Goal: Task Accomplishment & Management: Complete application form

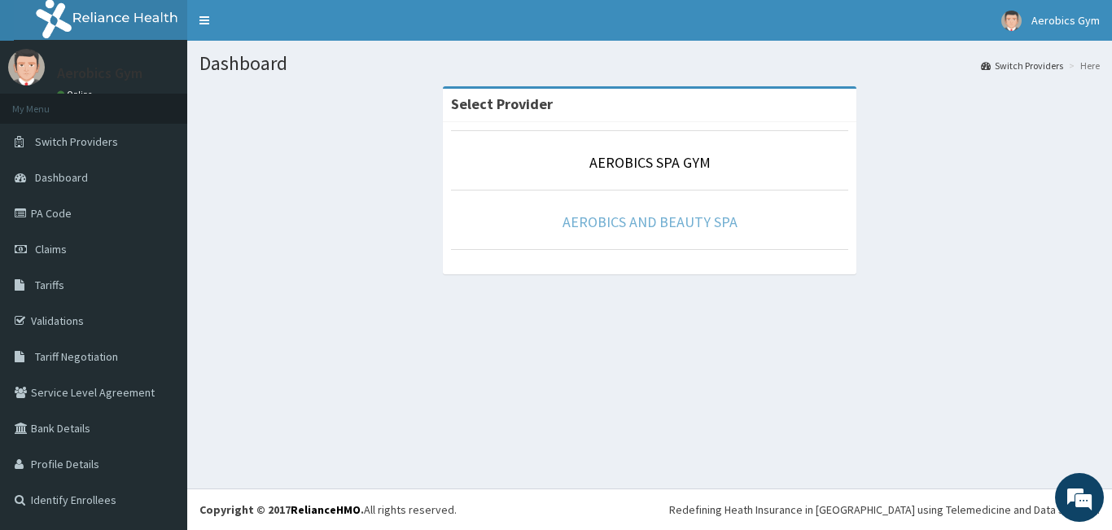
click at [654, 223] on link "AEROBICS AND BEAUTY SPA" at bounding box center [649, 221] width 175 height 19
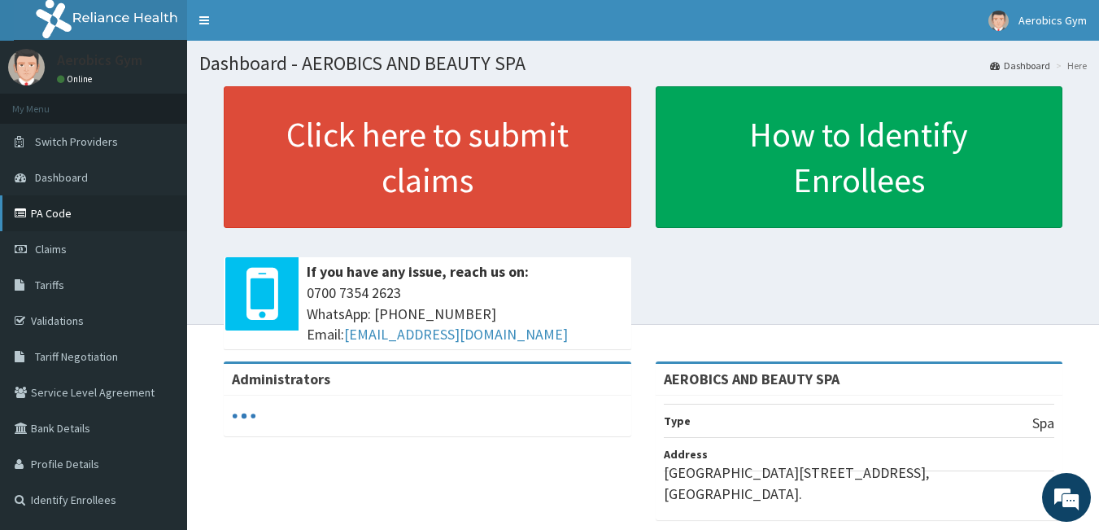
click at [47, 209] on link "PA Code" at bounding box center [93, 213] width 187 height 36
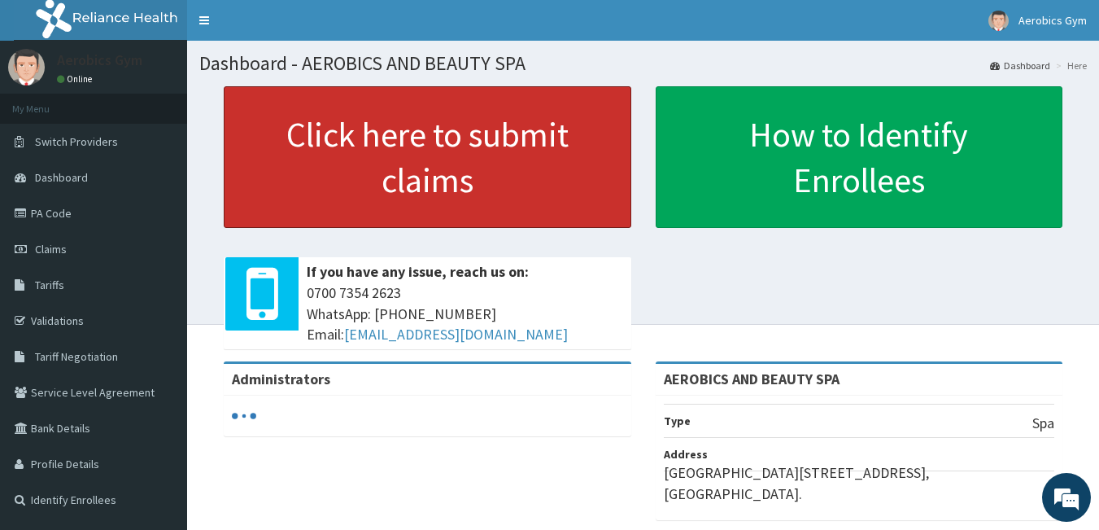
click at [404, 126] on link "Click here to submit claims" at bounding box center [428, 157] width 408 height 142
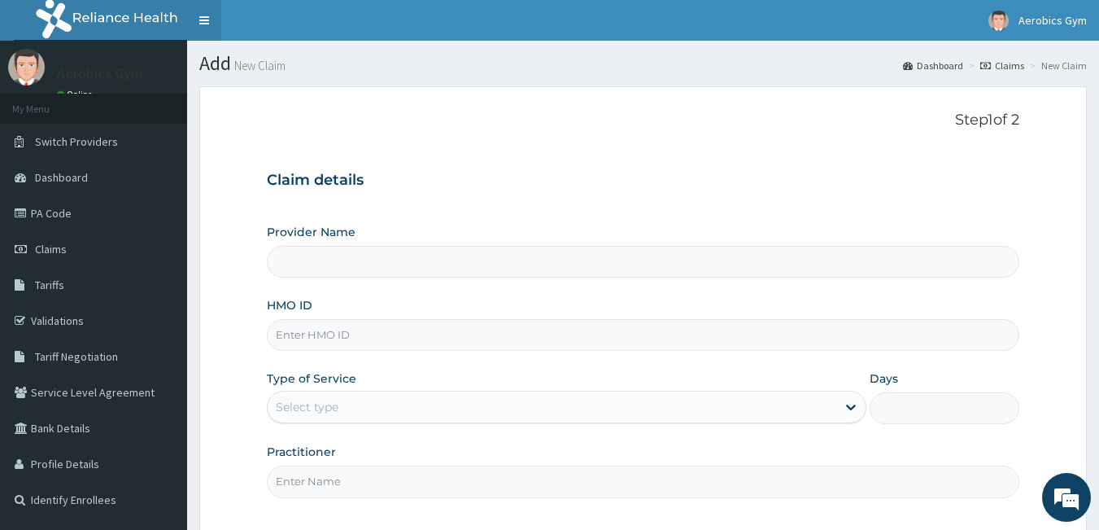
type input "AEROBICS AND BEAUTY SPA"
type input "1"
click at [70, 241] on link "Claims" at bounding box center [93, 249] width 187 height 36
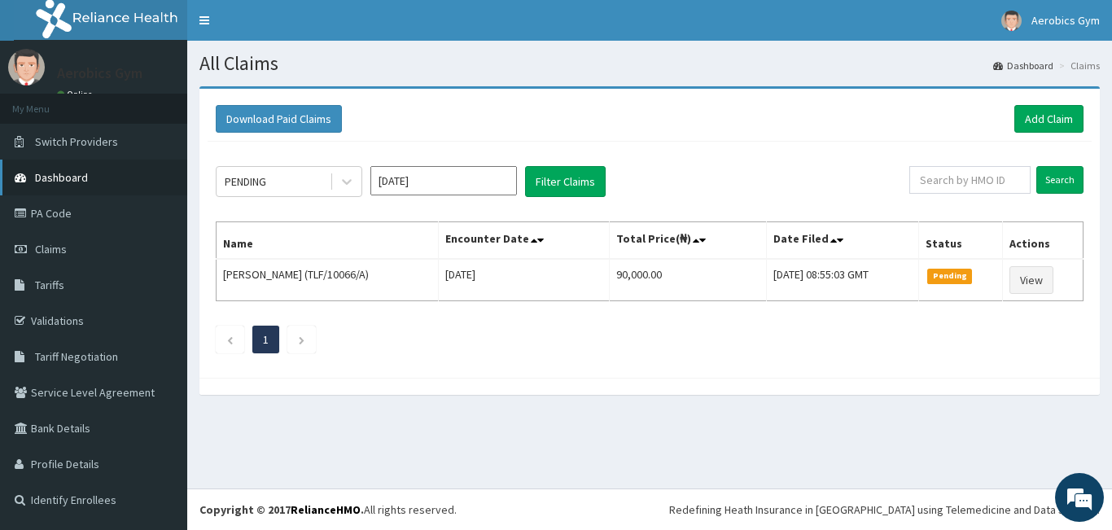
click at [68, 177] on span "Dashboard" at bounding box center [61, 177] width 53 height 15
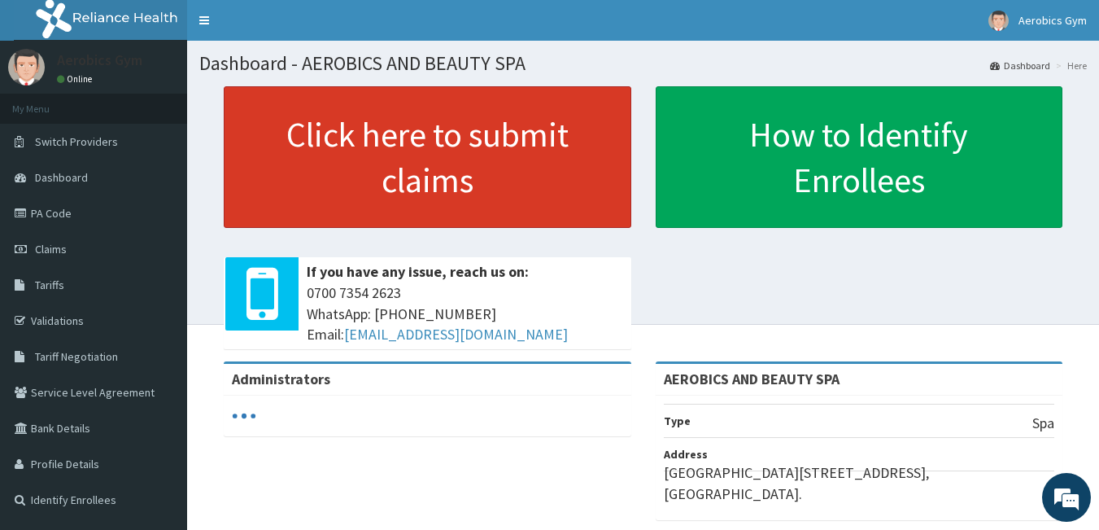
click at [383, 146] on link "Click here to submit claims" at bounding box center [428, 157] width 408 height 142
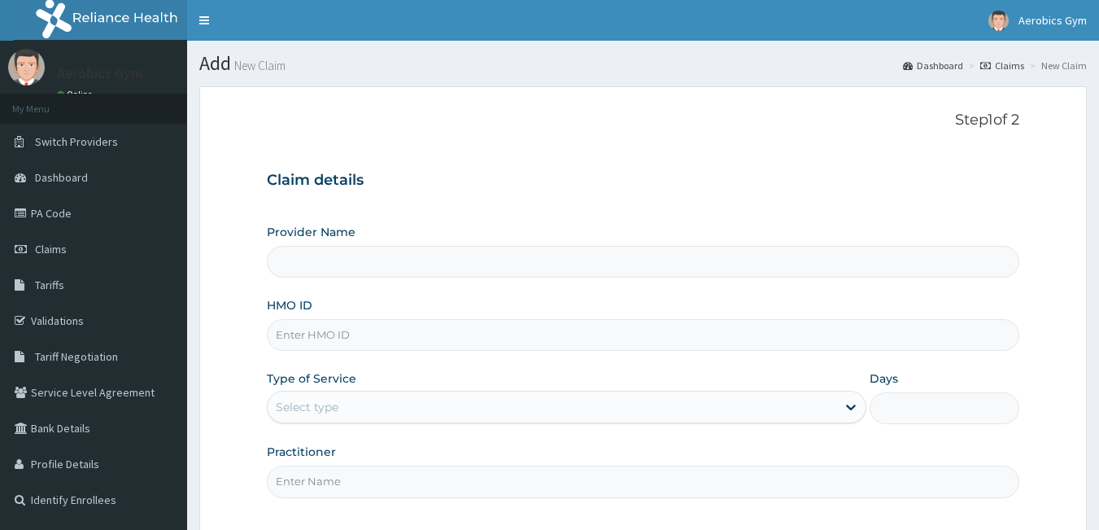
click at [408, 260] on input "Provider Name" at bounding box center [644, 262] width 754 height 32
type input "AEROBICS AND BEAUTY SPA"
type input "1"
click at [424, 336] on input "HMO ID" at bounding box center [644, 335] width 754 height 32
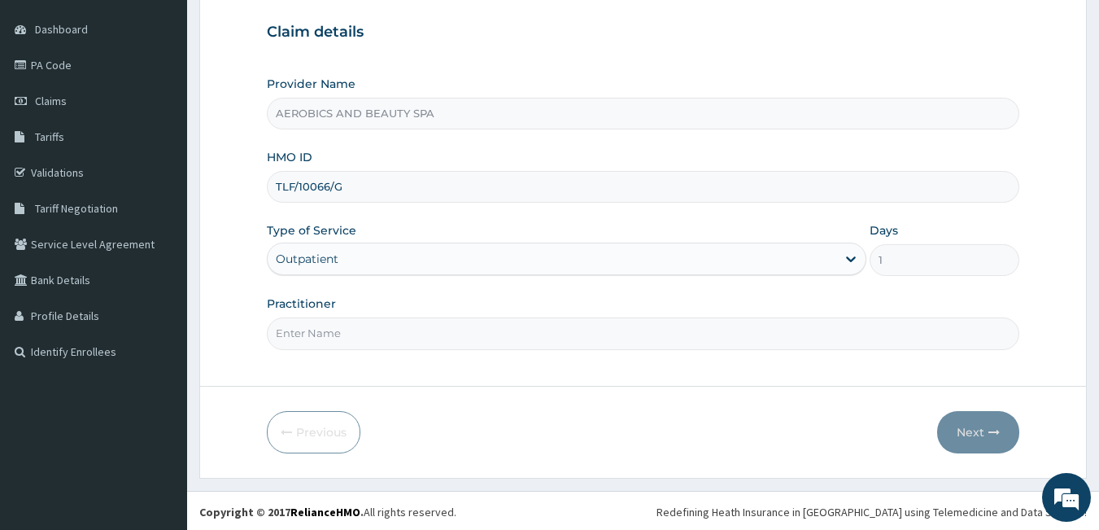
scroll to position [150, 0]
type input "TLF/10066/G"
click at [509, 345] on input "Practitioner" at bounding box center [644, 332] width 754 height 32
type input "BEAUTY"
click at [952, 422] on button "Next" at bounding box center [978, 430] width 82 height 42
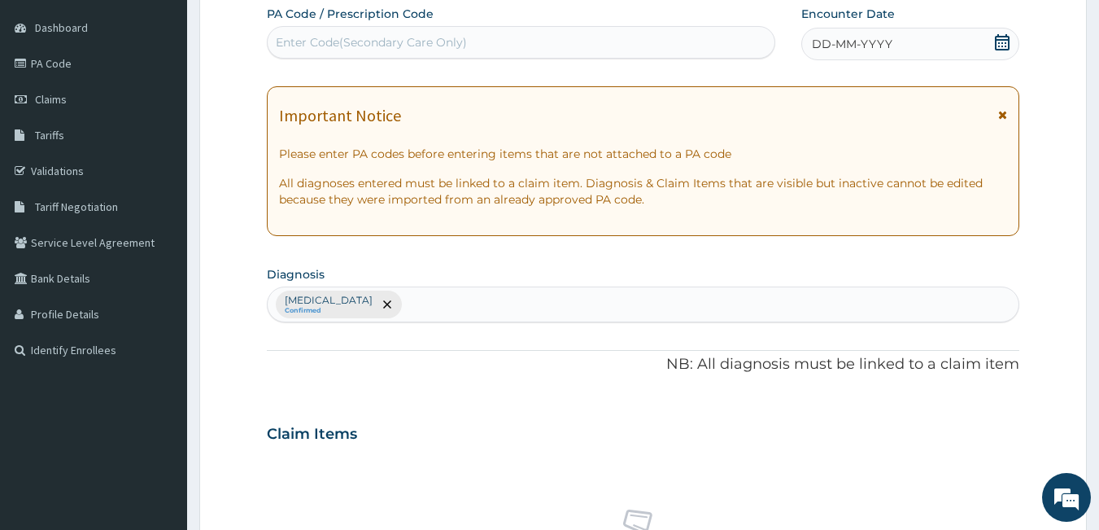
click at [405, 45] on div "Enter Code(Secondary Care Only)" at bounding box center [371, 42] width 191 height 16
drag, startPoint x: 405, startPoint y: 45, endPoint x: 350, endPoint y: 33, distance: 56.5
click at [350, 33] on div "Enter Code(Secondary Care Only)" at bounding box center [522, 42] width 508 height 26
paste input "PA/A3F570"
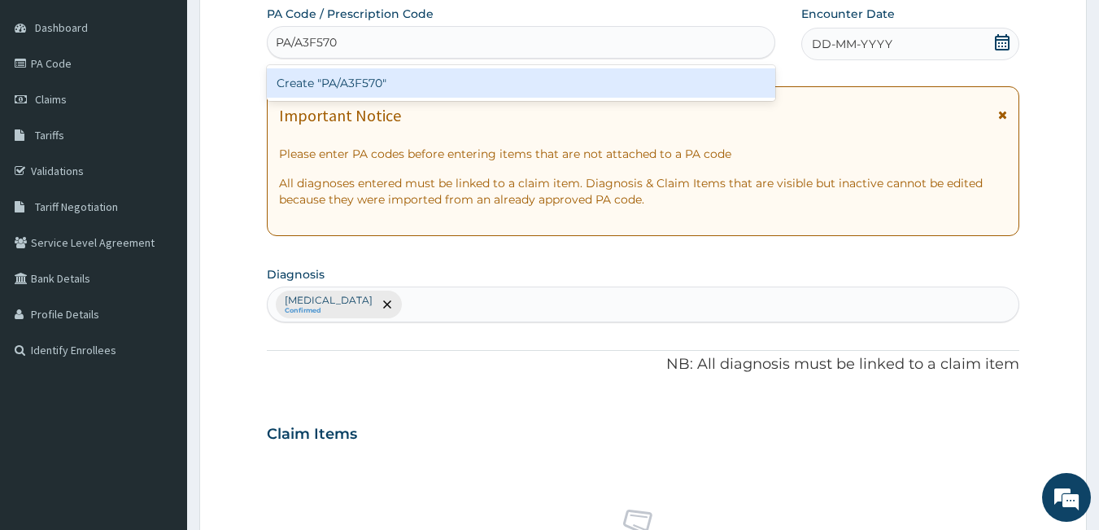
type input "PA/A3F570"
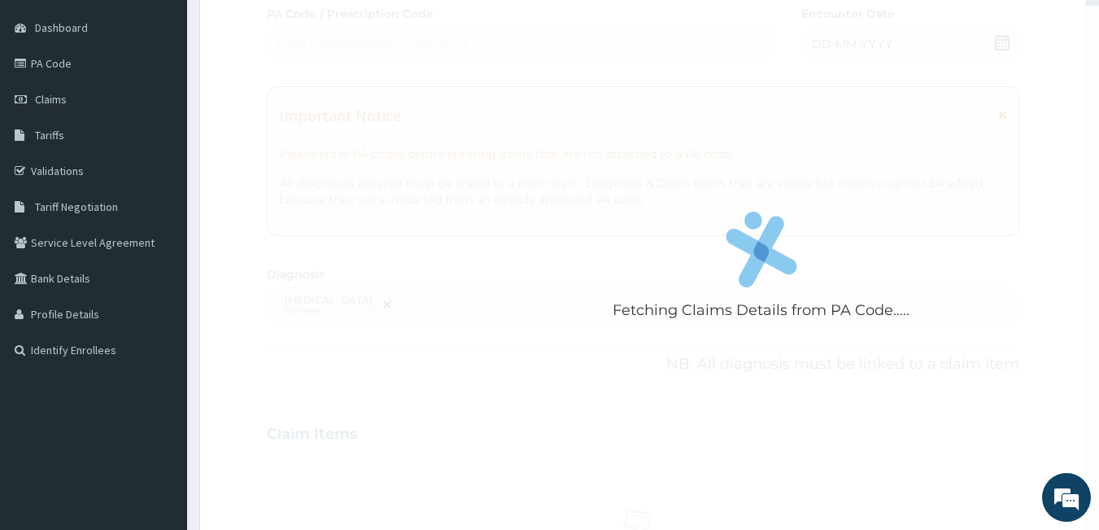
click at [1057, 260] on form "Step 2 of 2 Fetching Claims Details from PA Code..... PA Code / Prescription Co…" at bounding box center [643, 453] width 888 height 1033
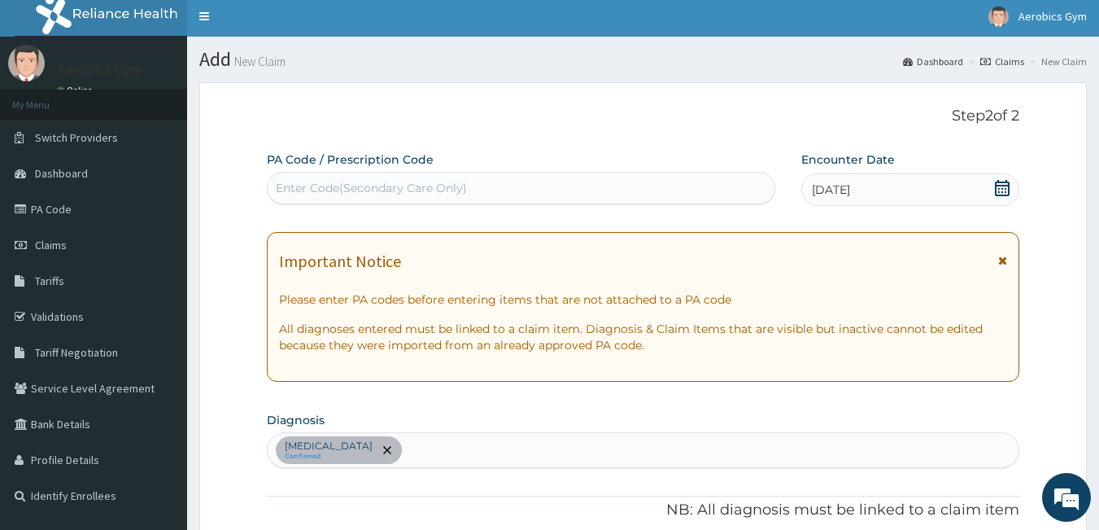
scroll to position [1, 0]
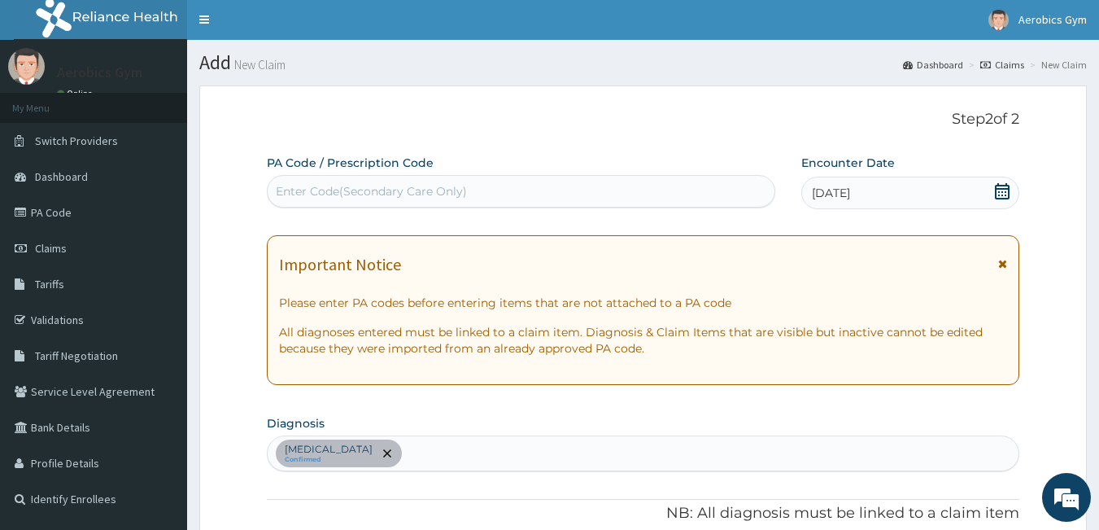
click at [408, 194] on div "Enter Code(Secondary Care Only)" at bounding box center [371, 191] width 191 height 16
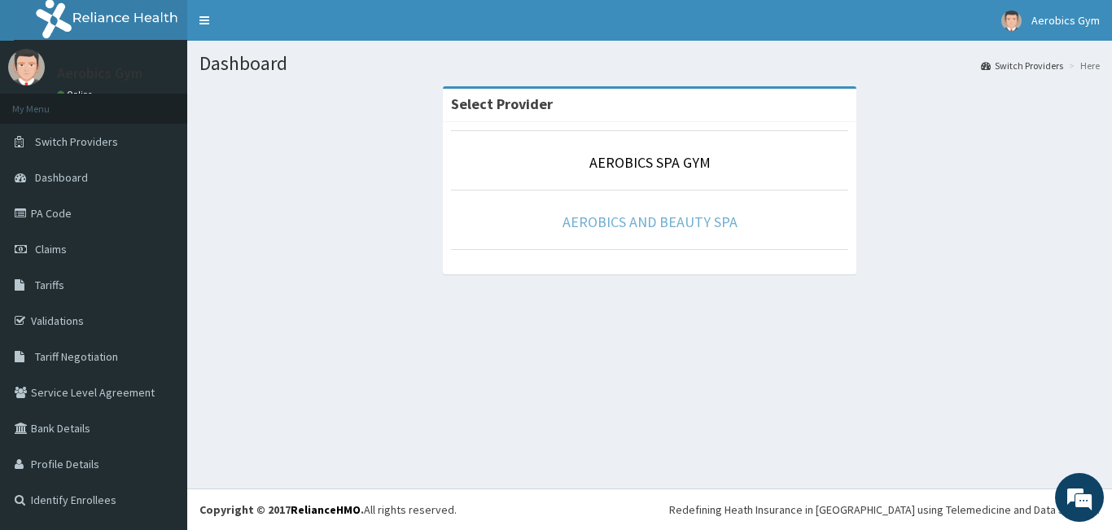
click at [613, 224] on link "AEROBICS AND BEAUTY SPA" at bounding box center [649, 221] width 175 height 19
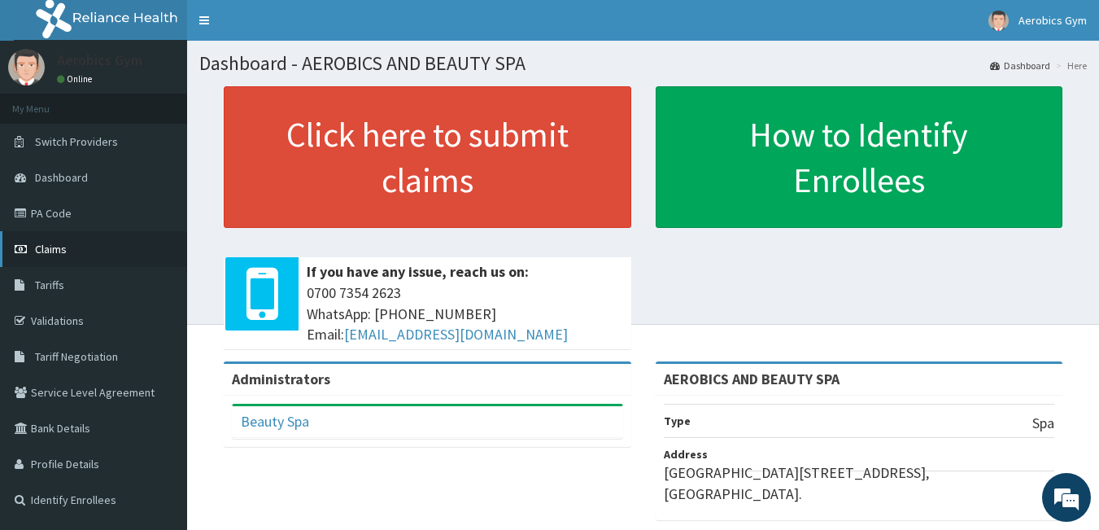
click at [57, 240] on link "Claims" at bounding box center [93, 249] width 187 height 36
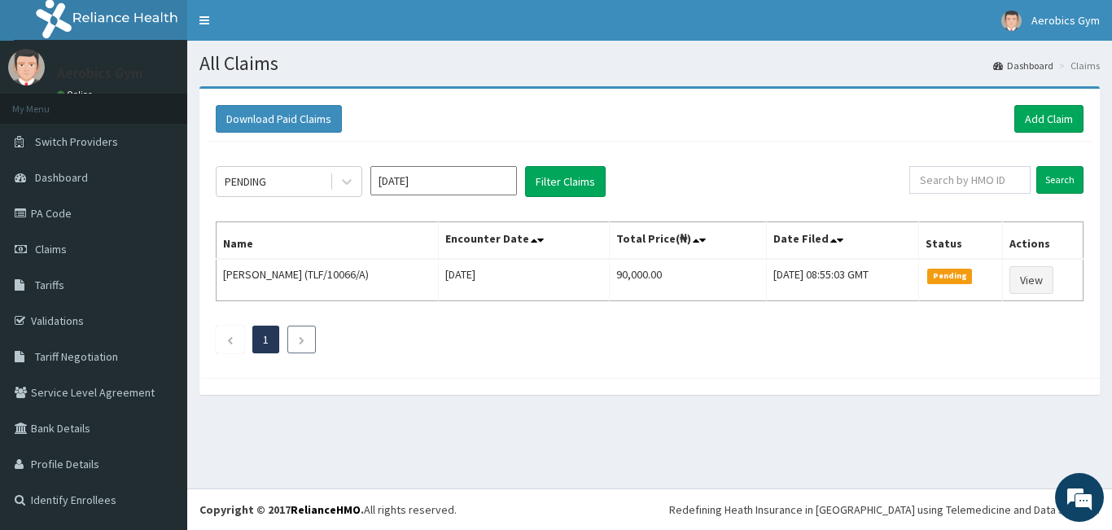
click at [300, 334] on link "Next page" at bounding box center [301, 339] width 7 height 15
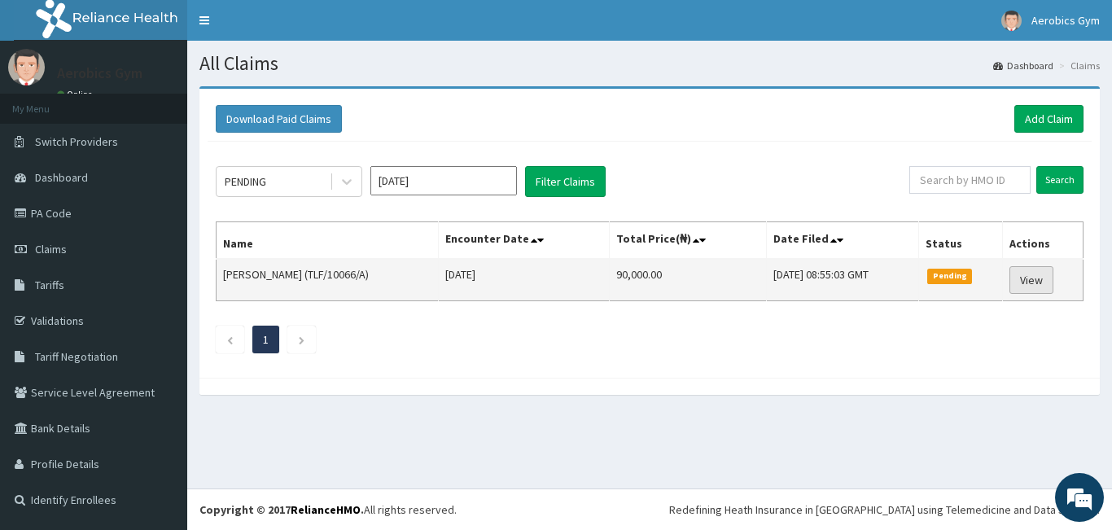
click at [1018, 286] on link "View" at bounding box center [1031, 280] width 44 height 28
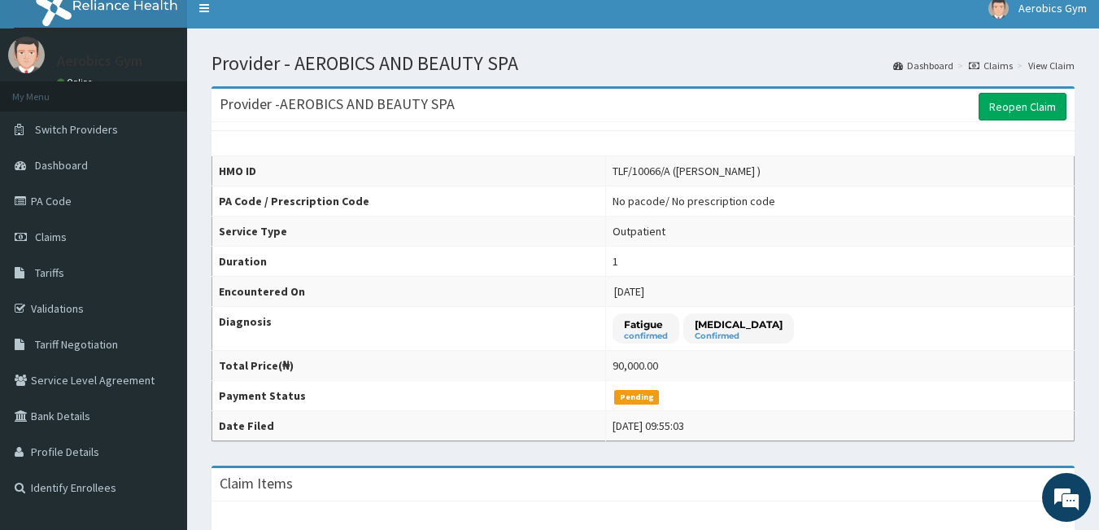
scroll to position [11, 0]
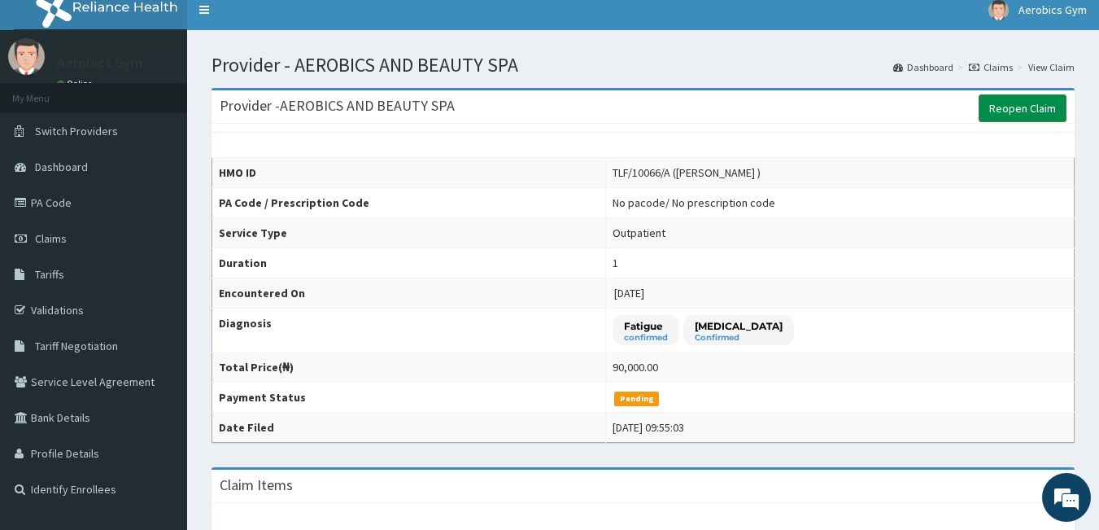
click at [1038, 113] on link "Reopen Claim" at bounding box center [1023, 108] width 88 height 28
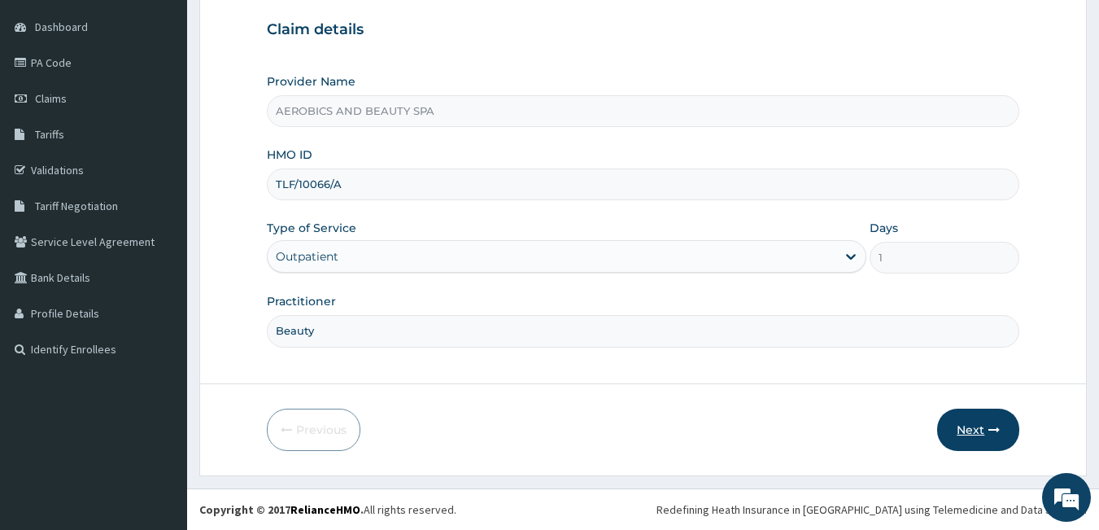
click at [985, 428] on button "Next" at bounding box center [978, 429] width 82 height 42
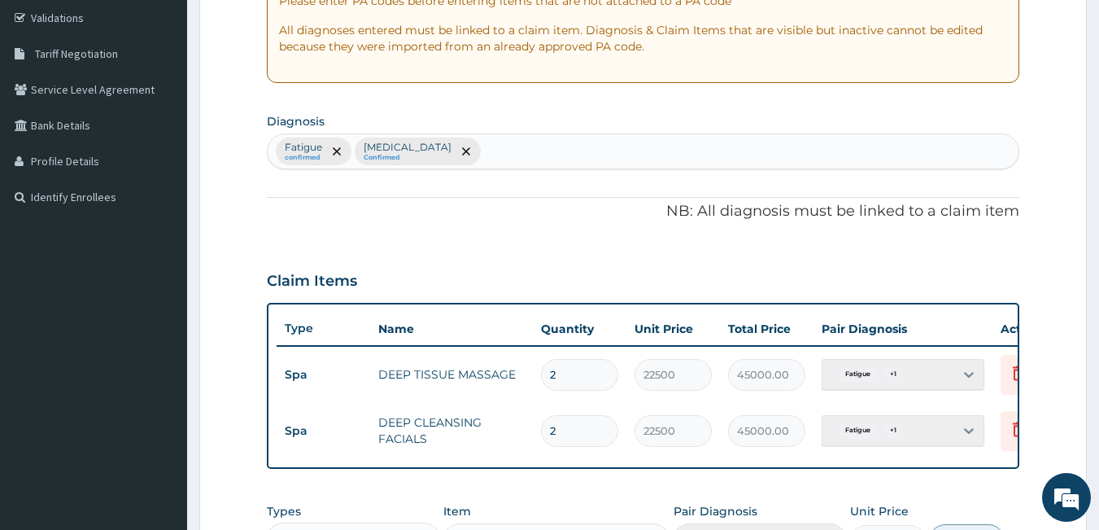
scroll to position [304, 0]
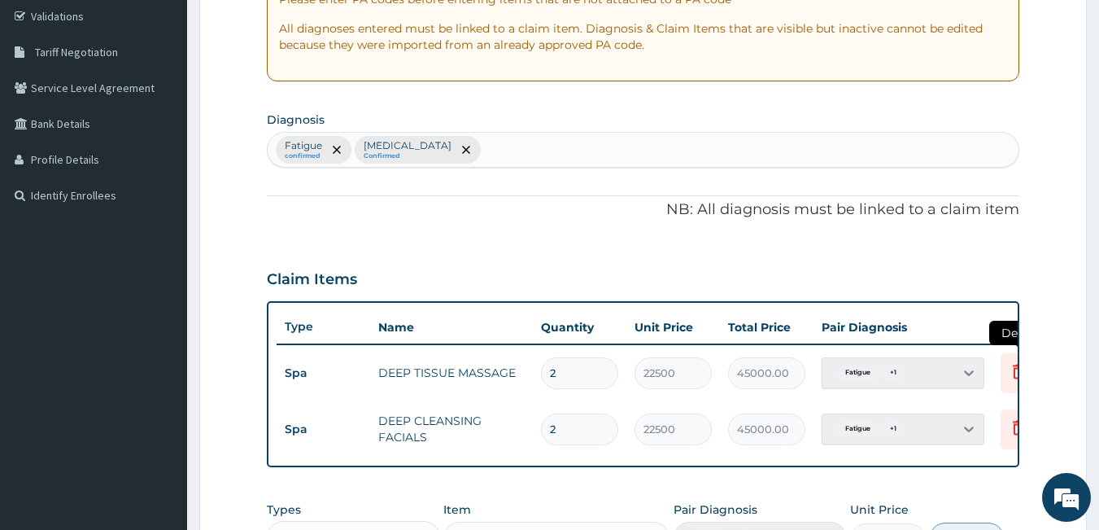
click at [1011, 373] on icon at bounding box center [1019, 371] width 20 height 20
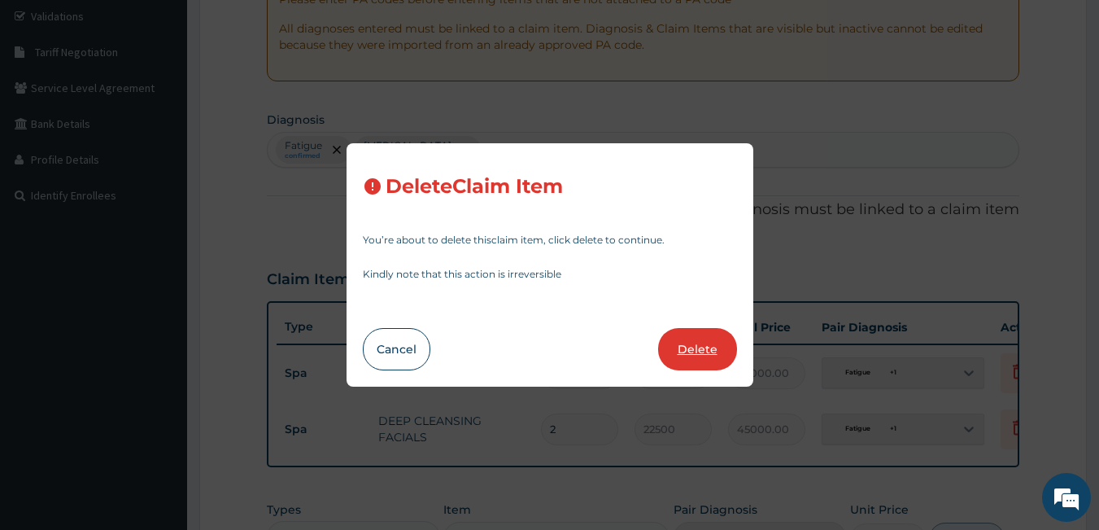
click at [703, 355] on button "Delete" at bounding box center [697, 349] width 79 height 42
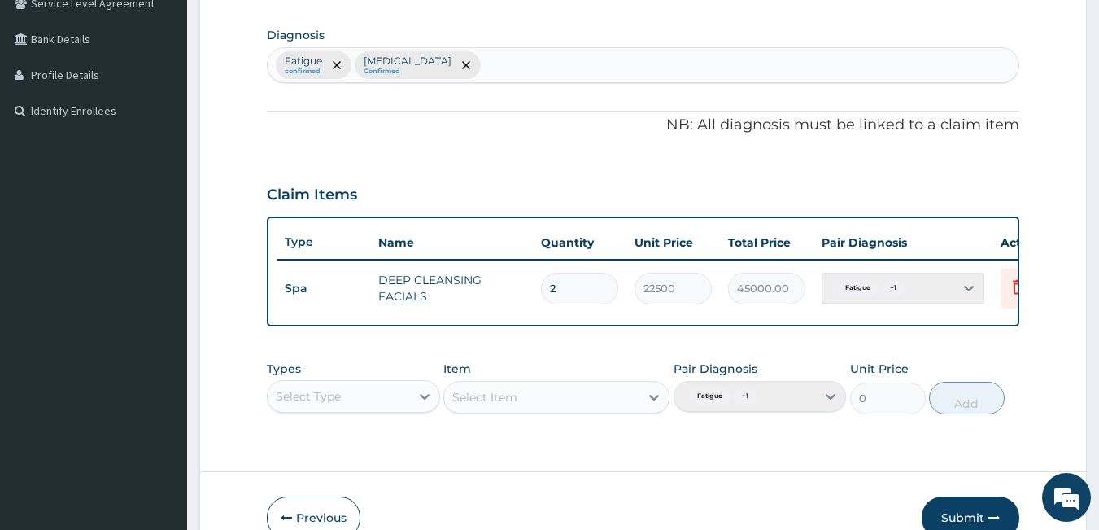
scroll to position [399, 0]
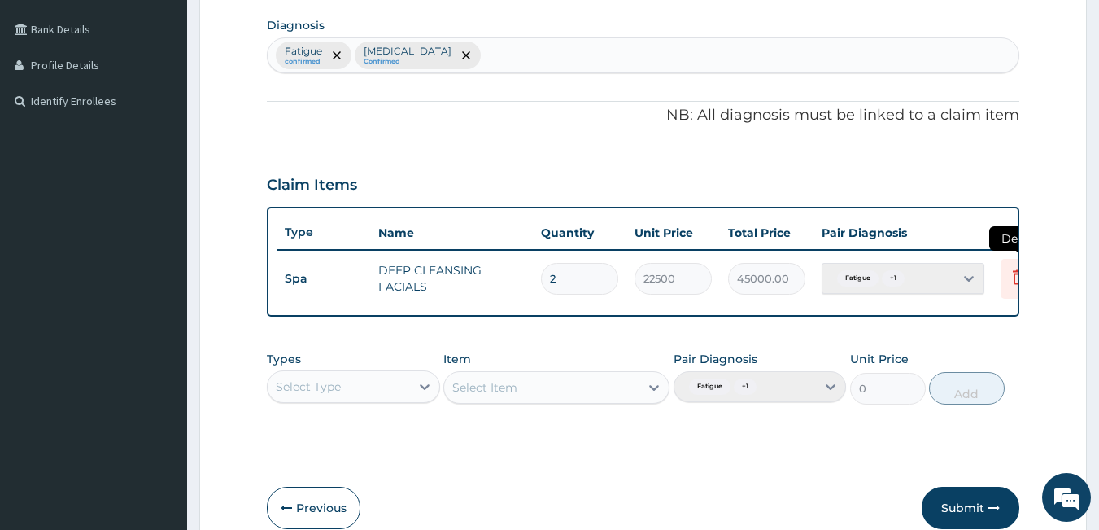
click at [1014, 277] on icon at bounding box center [1018, 276] width 11 height 15
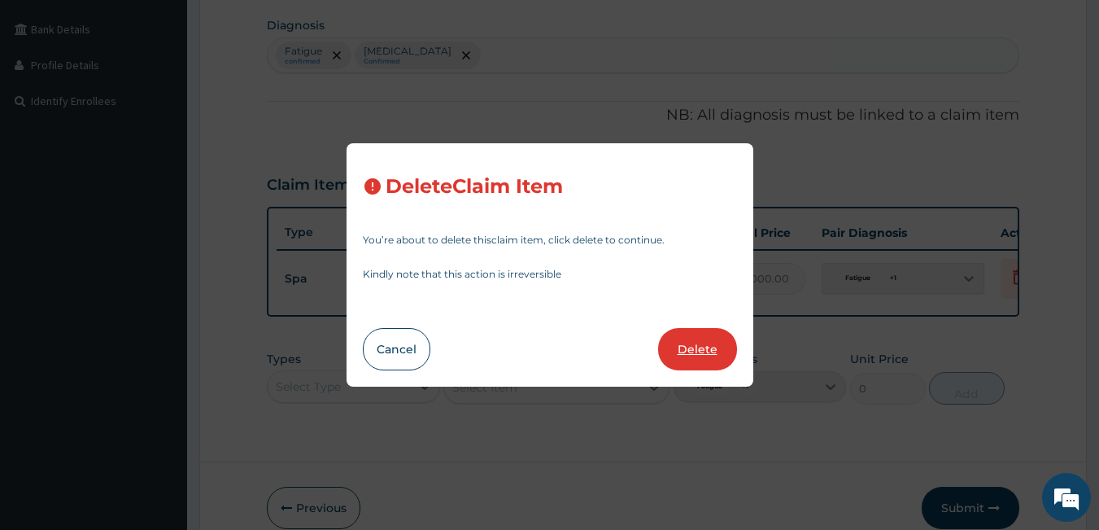
click at [703, 347] on button "Delete" at bounding box center [697, 349] width 79 height 42
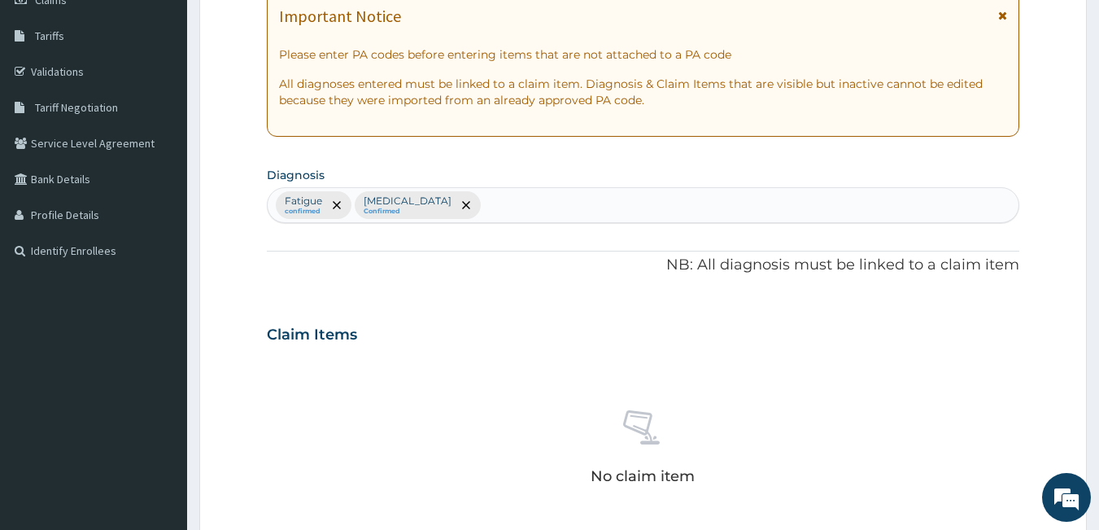
scroll to position [0, 0]
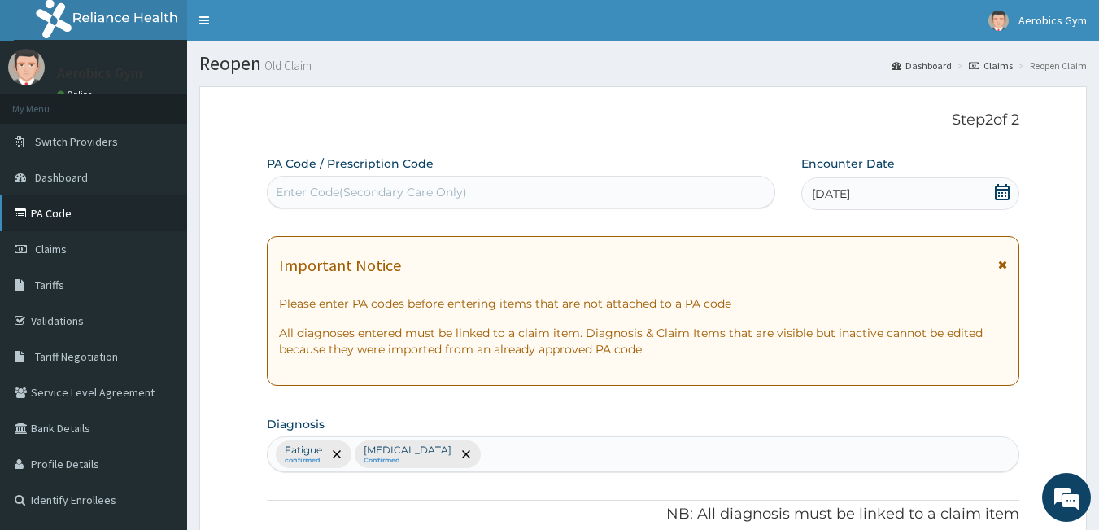
click at [79, 208] on link "PA Code" at bounding box center [93, 213] width 187 height 36
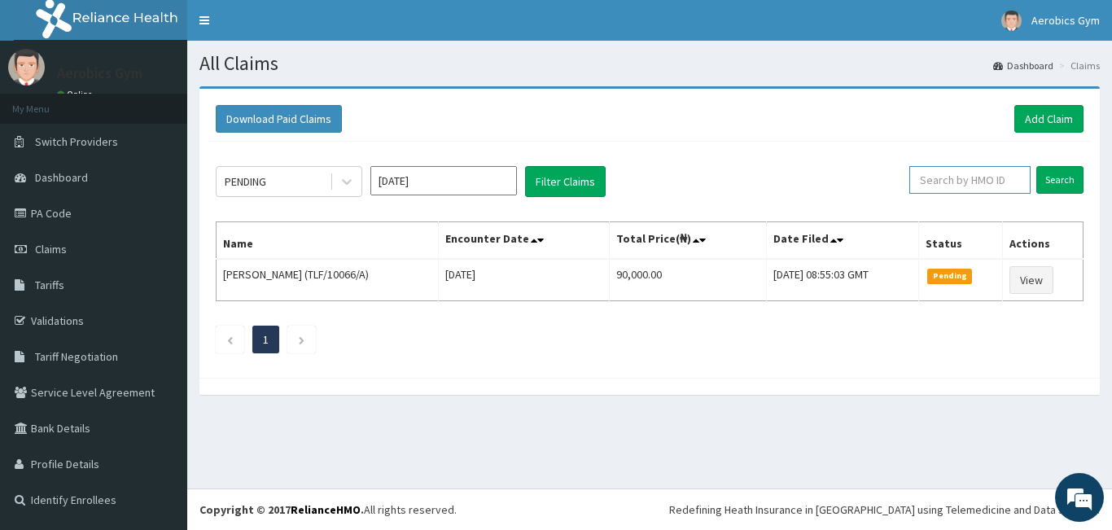
click at [963, 184] on input "text" at bounding box center [969, 180] width 121 height 28
click at [959, 173] on input "text" at bounding box center [969, 180] width 121 height 28
type input "TLF/10066/G"
click at [1058, 177] on input "Search" at bounding box center [1059, 180] width 47 height 28
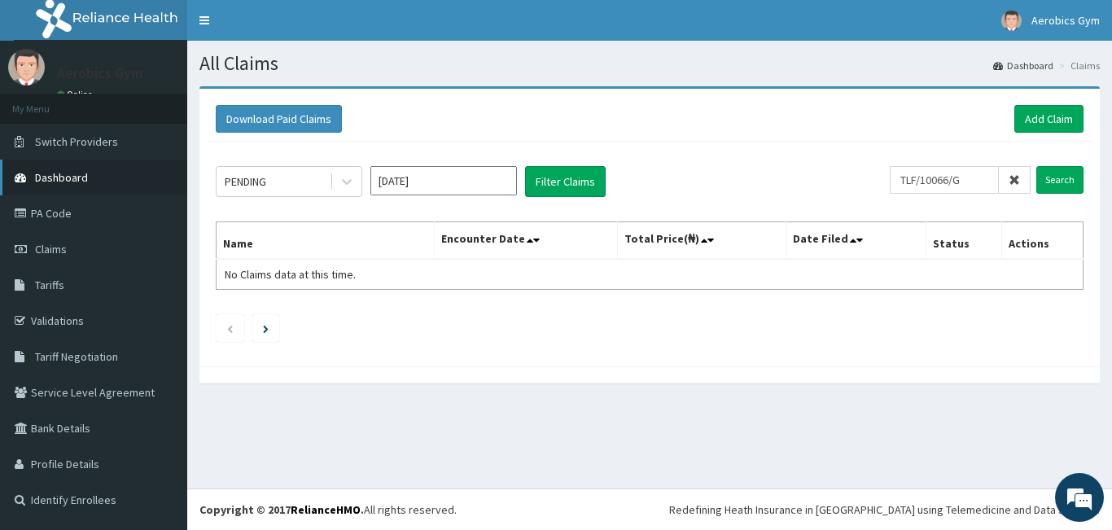
click at [83, 178] on span "Dashboard" at bounding box center [61, 177] width 53 height 15
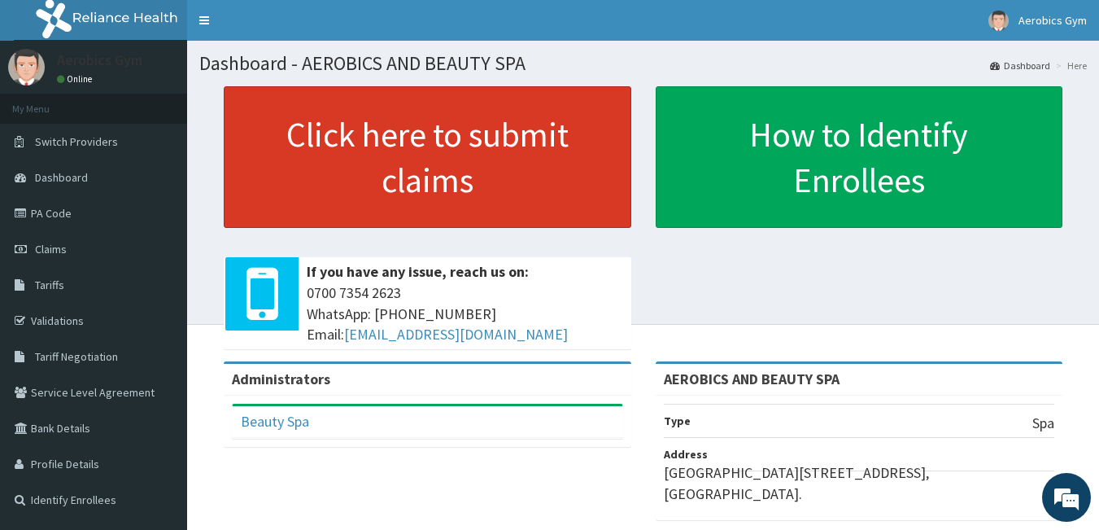
click at [409, 147] on link "Click here to submit claims" at bounding box center [428, 157] width 408 height 142
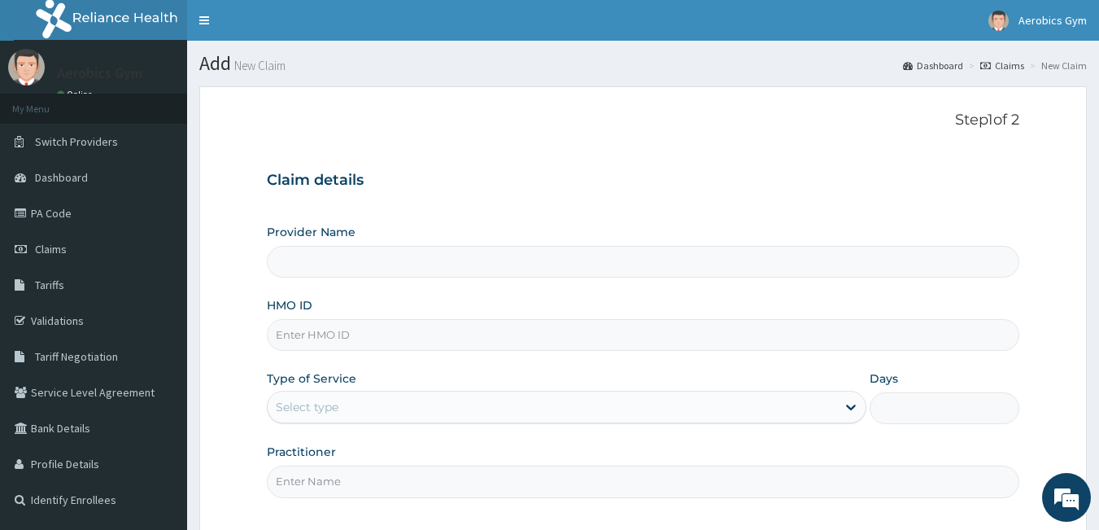
click at [408, 247] on input "Provider Name" at bounding box center [644, 262] width 754 height 32
click at [409, 261] on input "Provider Name" at bounding box center [644, 262] width 754 height 32
type input "AEROBICS AND BEAUTY SPA"
type input "1"
click at [409, 261] on input "AEROBICS AND BEAUTY SPA" at bounding box center [644, 262] width 754 height 32
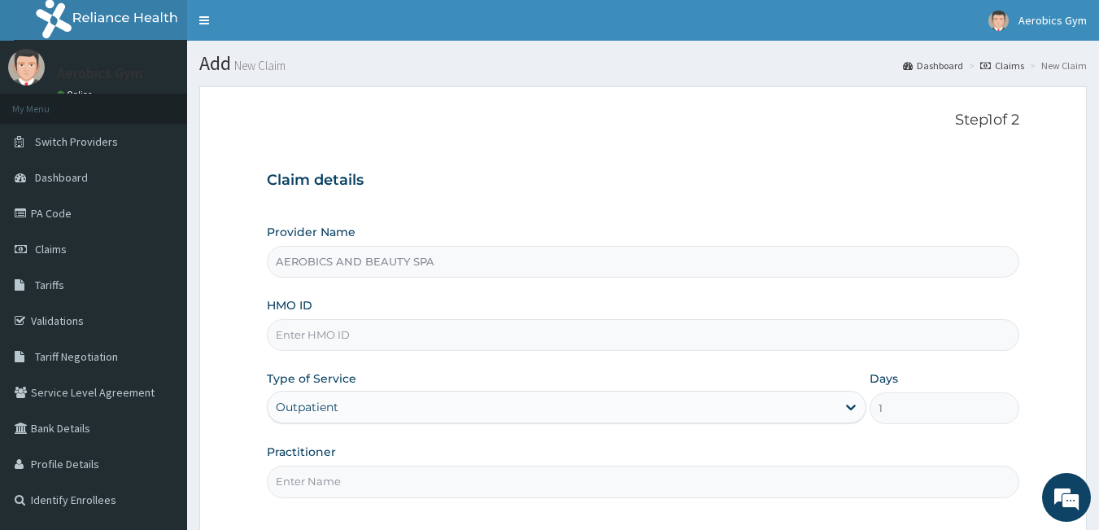
click at [387, 339] on input "HMO ID" at bounding box center [644, 335] width 754 height 32
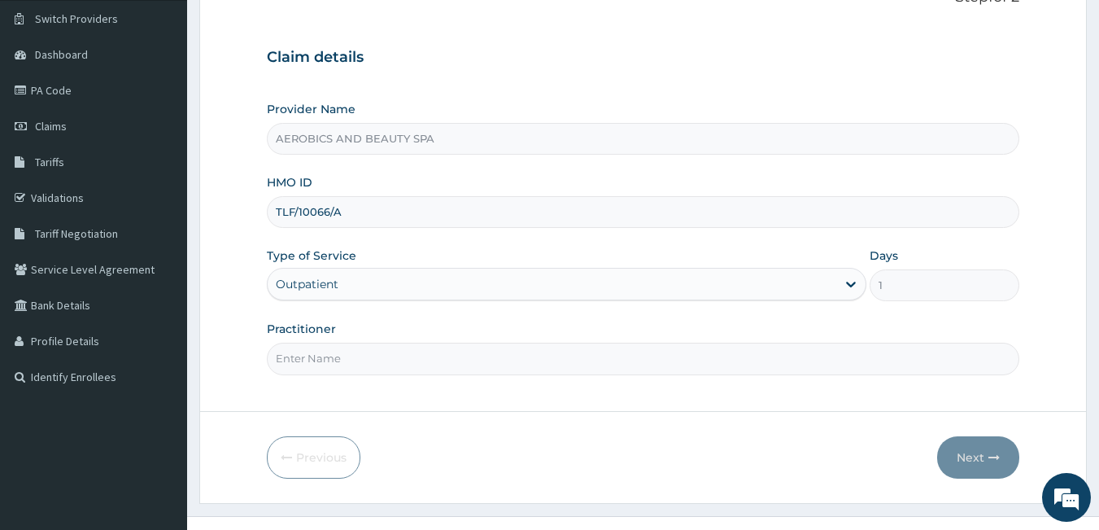
scroll to position [131, 0]
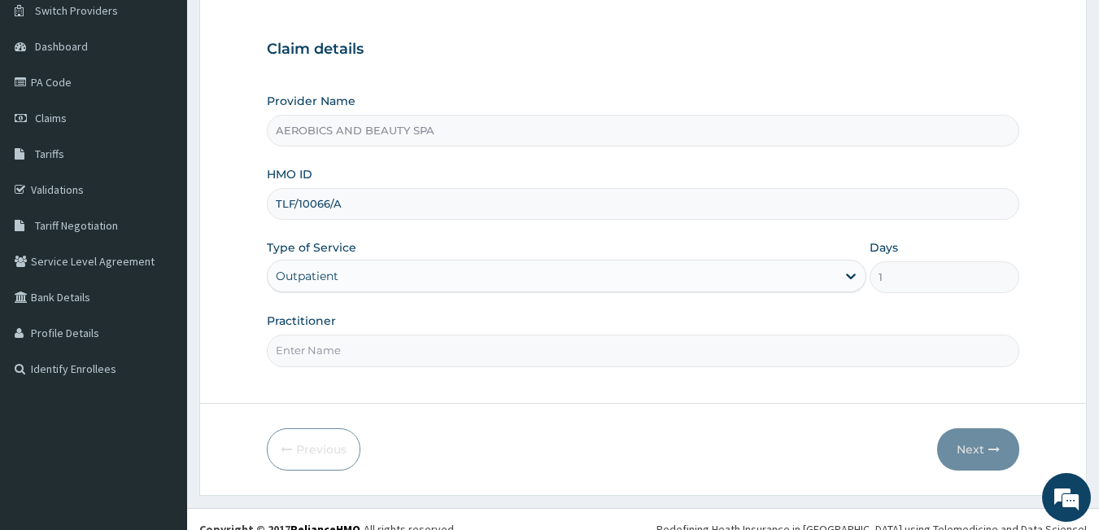
type input "TLF/10066/A"
click at [819, 362] on input "Practitioner" at bounding box center [644, 350] width 754 height 32
type input "BEAUTY"
click at [343, 203] on input "TLF/10066/A" at bounding box center [644, 204] width 754 height 32
click at [393, 208] on input "TLF/10066/A" at bounding box center [644, 204] width 754 height 32
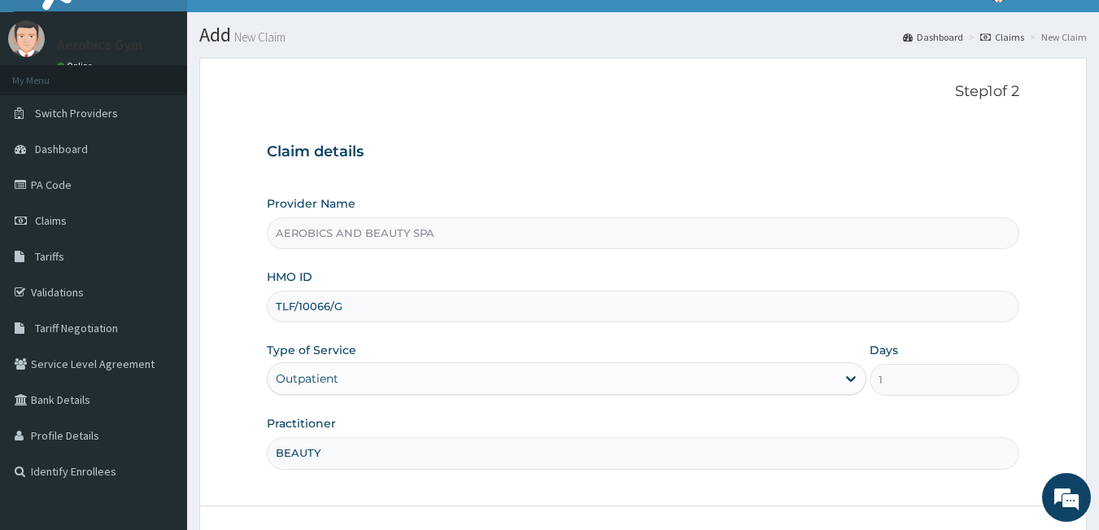
scroll to position [151, 0]
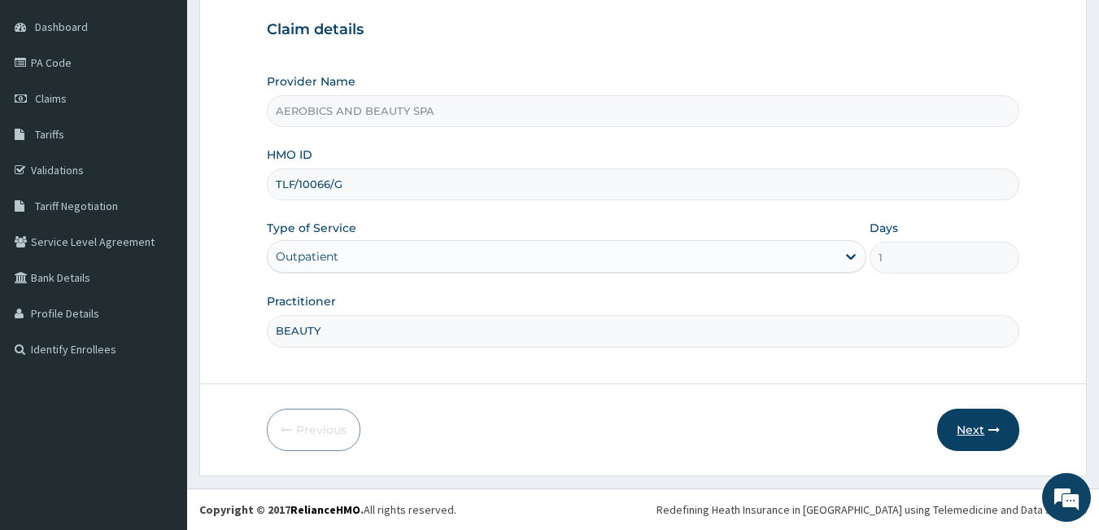
type input "TLF/10066/G"
click at [993, 430] on icon "button" at bounding box center [994, 429] width 11 height 11
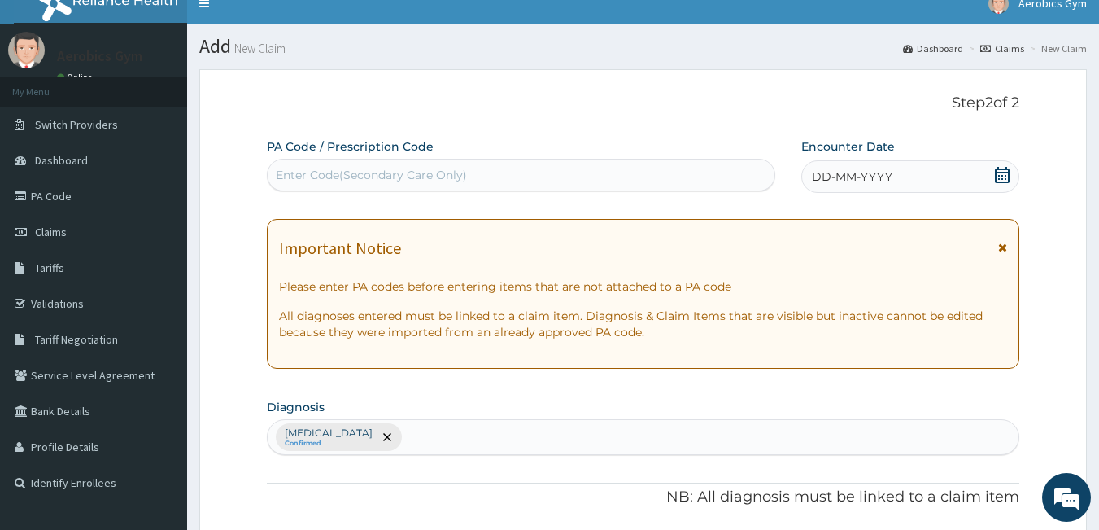
scroll to position [0, 0]
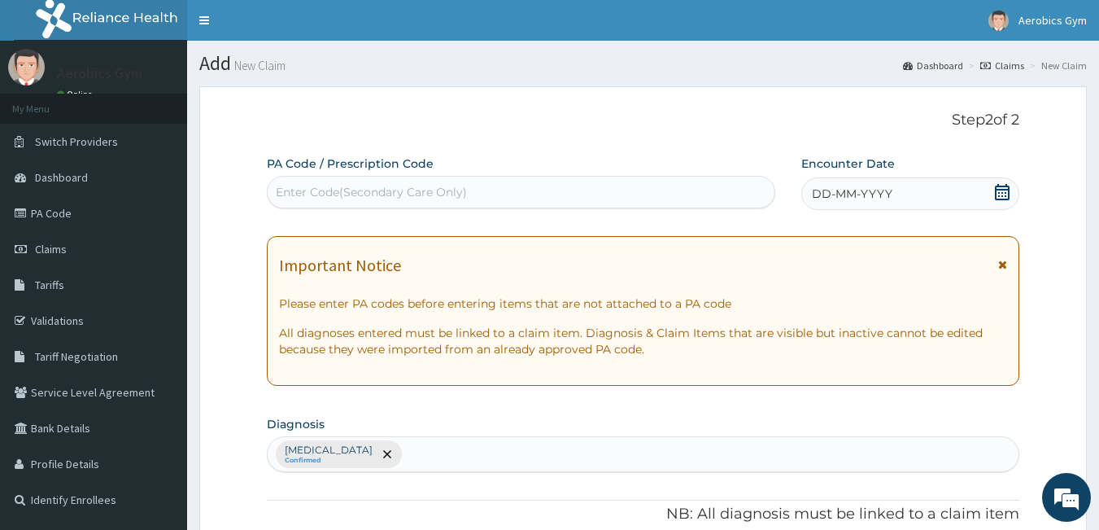
click at [386, 190] on div "Enter Code(Secondary Care Only)" at bounding box center [371, 192] width 191 height 16
paste input "PA/A3F570"
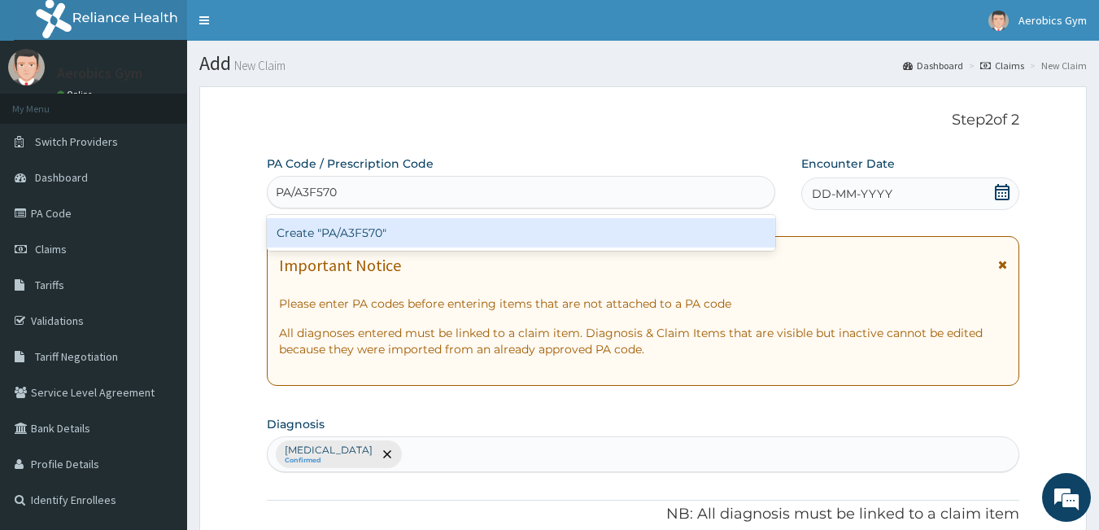
type input "PA/A3F570"
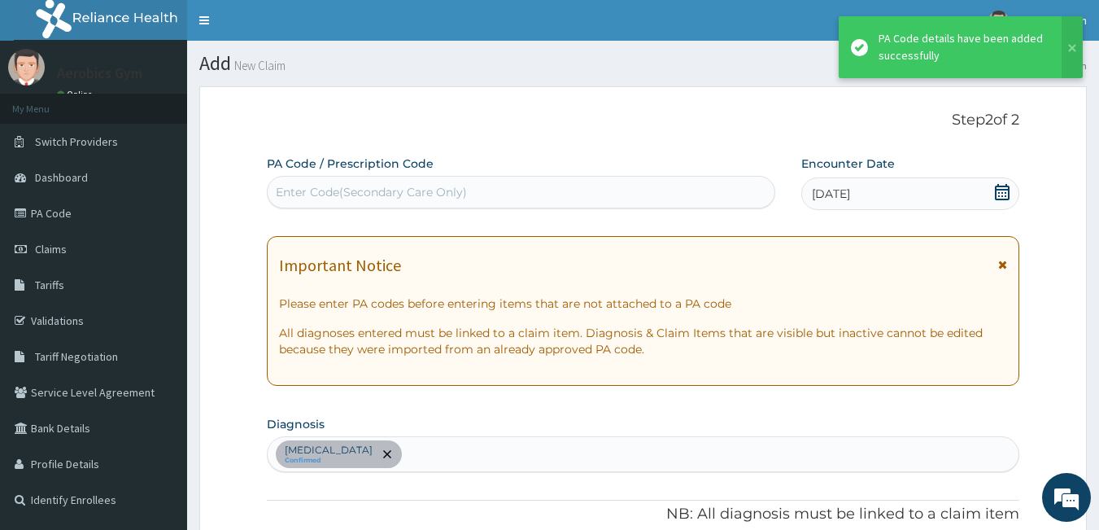
scroll to position [469, 0]
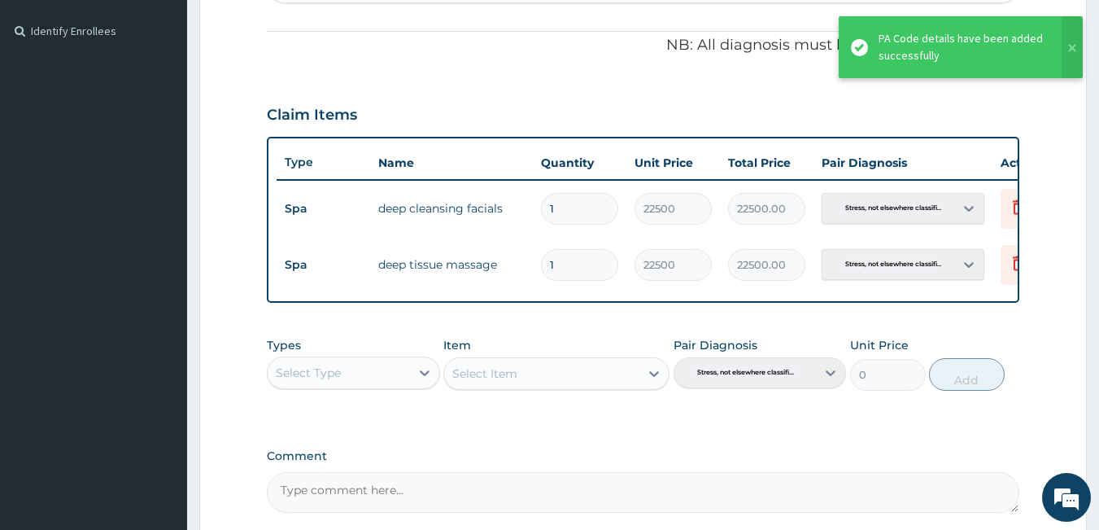
click at [1099, 272] on html "R EL Toggle navigation Aerobics Gym Aerobics Gym - beautyspa2k@yahoo.com Member…" at bounding box center [549, 107] width 1099 height 1152
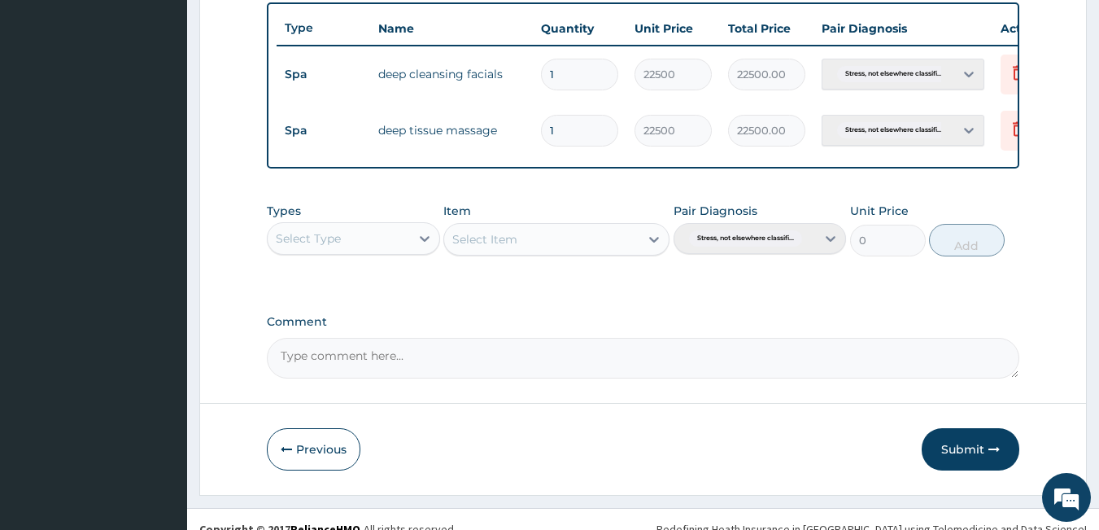
scroll to position [635, 0]
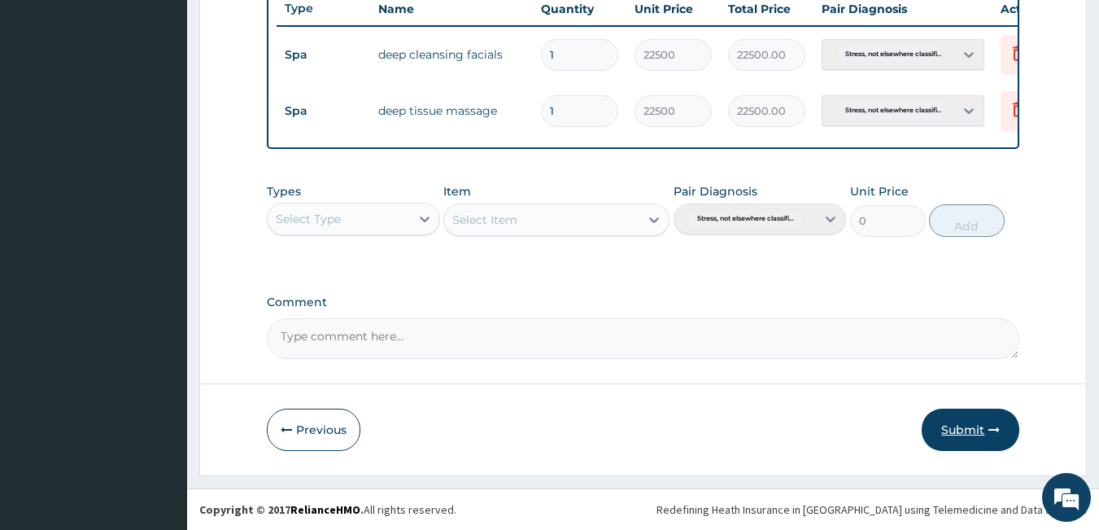
click at [972, 430] on button "Submit" at bounding box center [971, 429] width 98 height 42
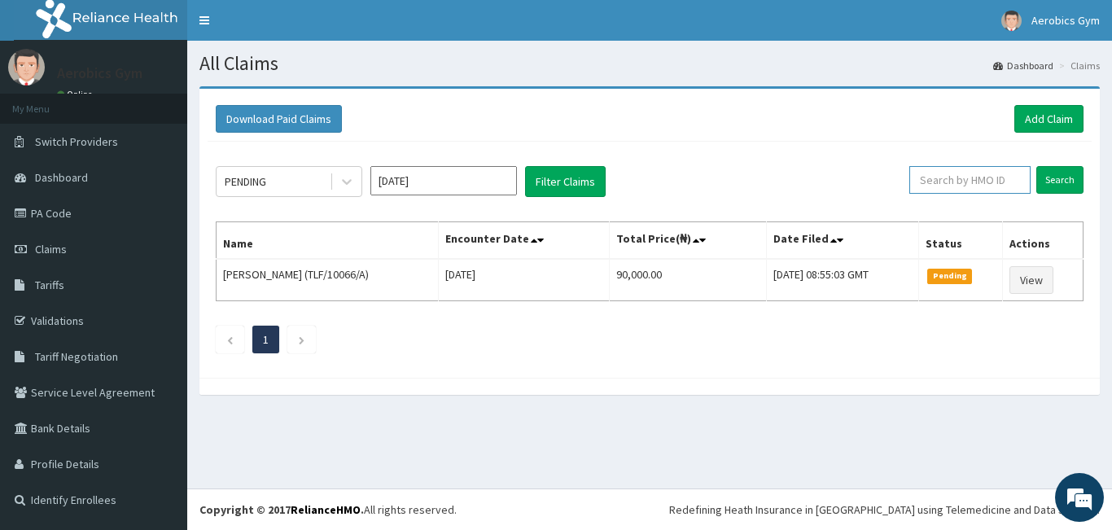
click at [959, 184] on input "text" at bounding box center [969, 180] width 121 height 28
click at [1064, 183] on input "Search" at bounding box center [1059, 180] width 47 height 28
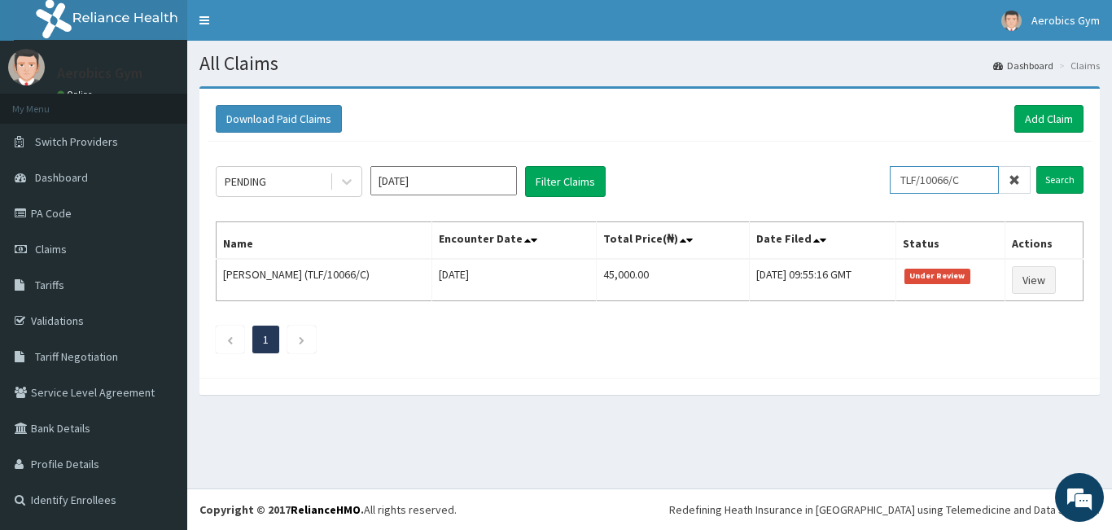
click at [972, 179] on input "TLF/10066/C" at bounding box center [943, 180] width 109 height 28
type input "TLF/10066/G"
click at [1058, 183] on input "Search" at bounding box center [1059, 180] width 47 height 28
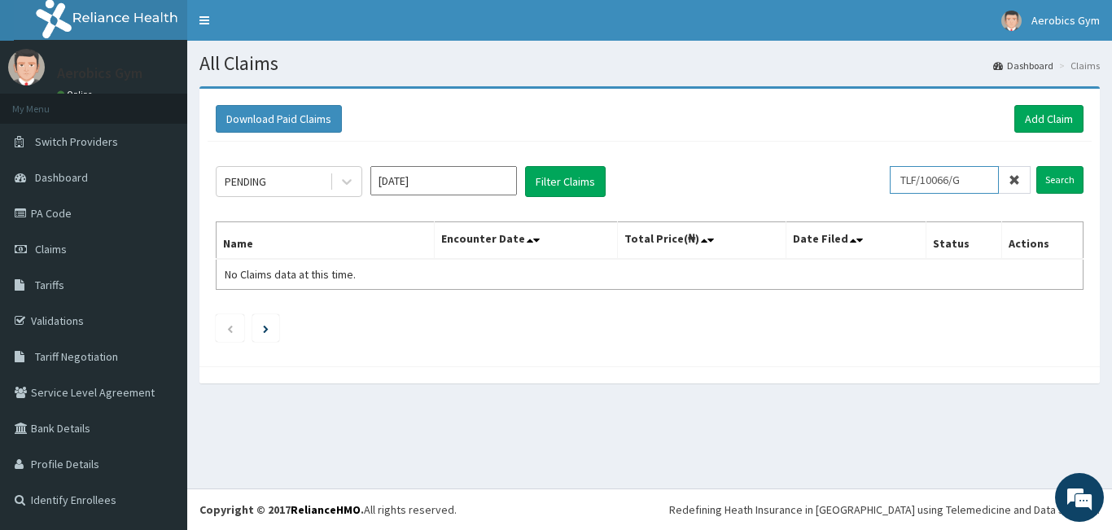
click at [981, 177] on input "TLF/10066/G" at bounding box center [943, 180] width 109 height 28
click at [68, 171] on span "Dashboard" at bounding box center [61, 177] width 53 height 15
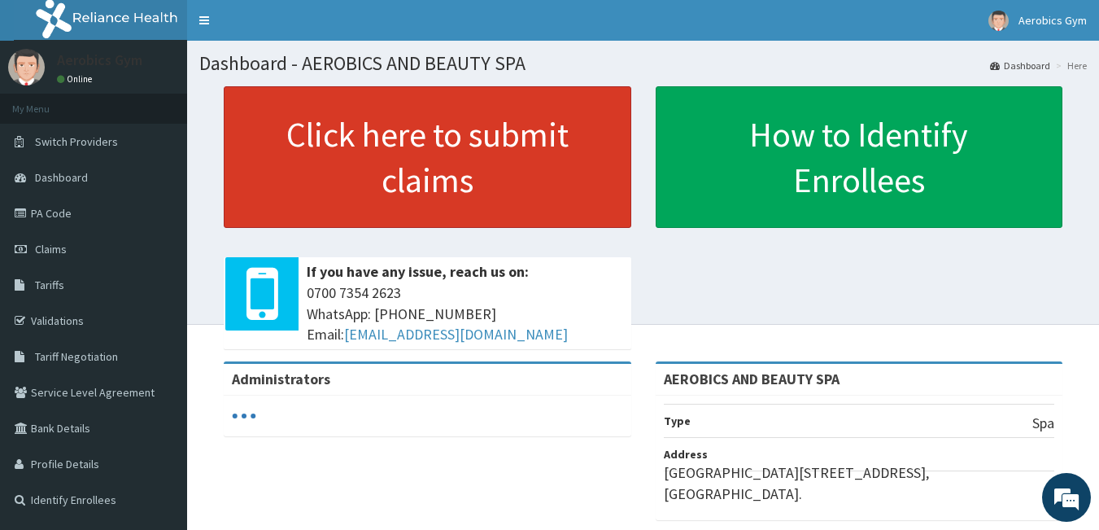
click at [383, 128] on link "Click here to submit claims" at bounding box center [428, 157] width 408 height 142
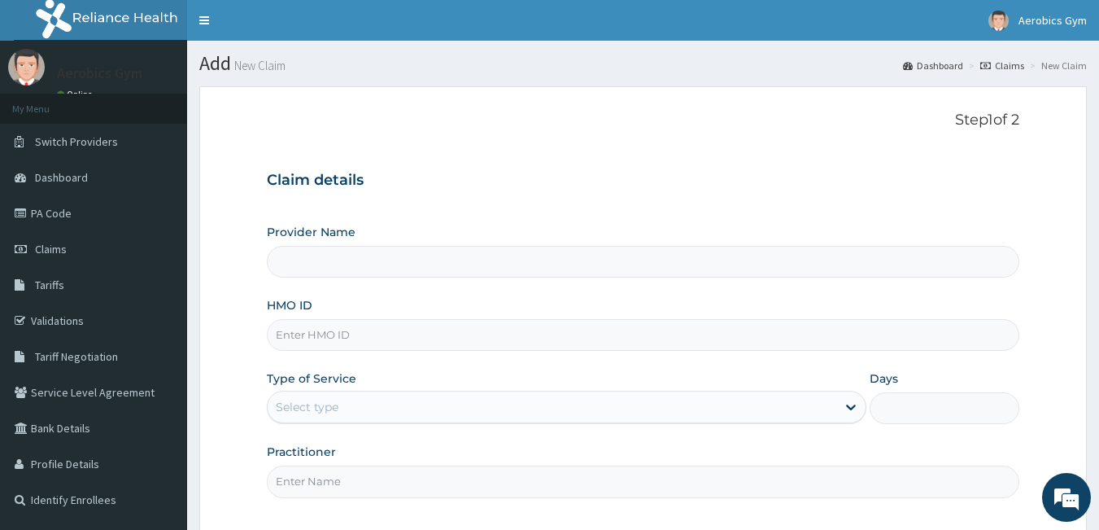
click at [395, 261] on input "Provider Name" at bounding box center [644, 262] width 754 height 32
type input "AEROBICS AND BEAUTY SPA"
type input "1"
click at [395, 331] on input "HMO ID" at bounding box center [644, 335] width 754 height 32
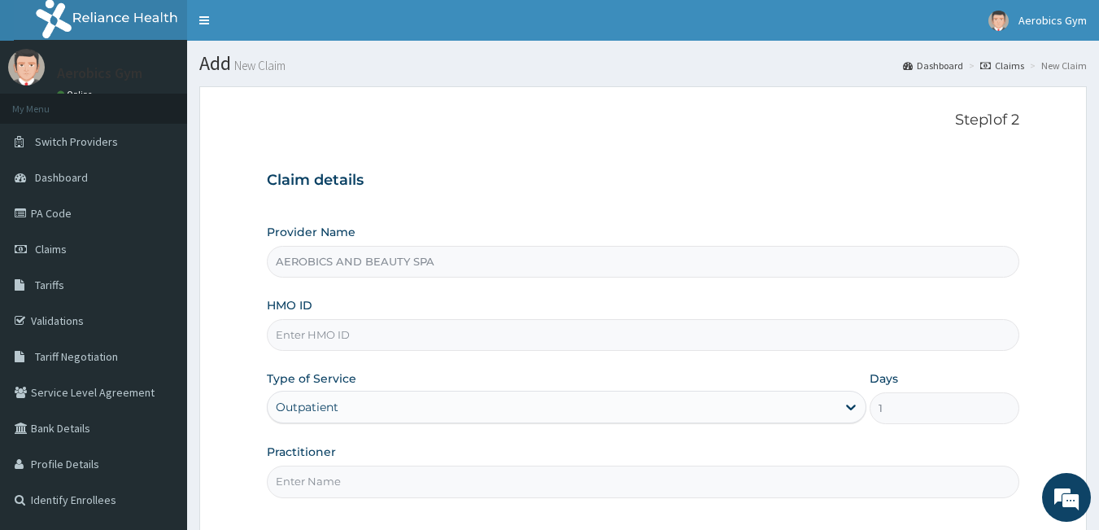
click at [361, 338] on input "HMO ID" at bounding box center [644, 335] width 754 height 32
type input "TLF/10066/E"
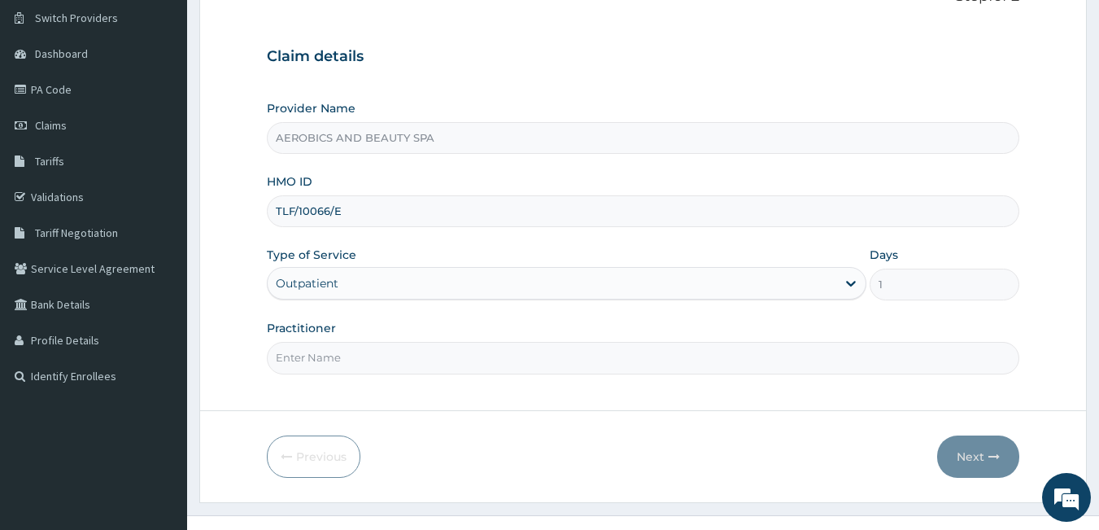
scroll to position [138, 0]
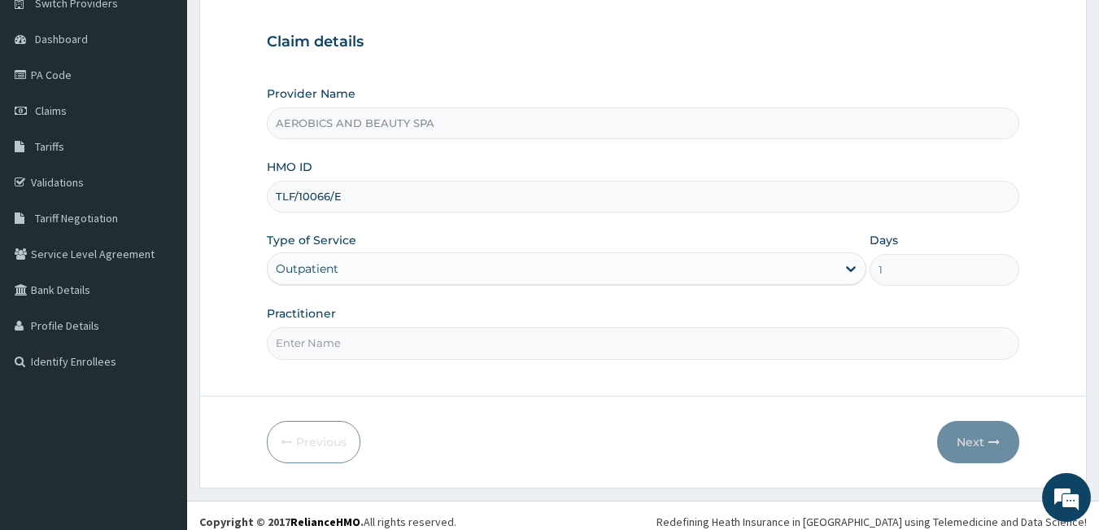
click at [690, 334] on input "Practitioner" at bounding box center [644, 343] width 754 height 32
type input "BEAUTY"
click at [978, 439] on button "Next" at bounding box center [978, 442] width 82 height 42
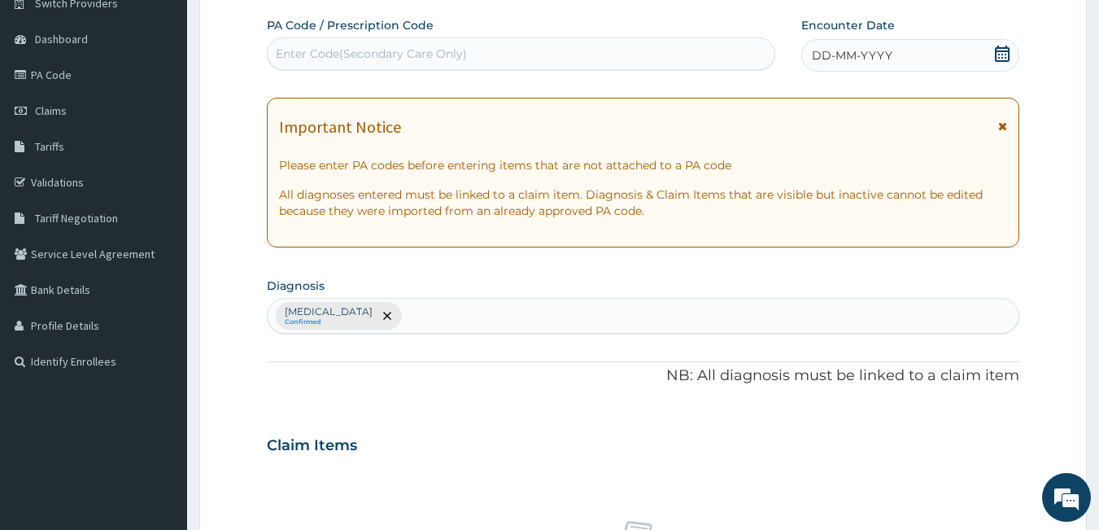
click at [393, 50] on div "Enter Code(Secondary Care Only)" at bounding box center [371, 54] width 191 height 16
paste input "PA/68982D"
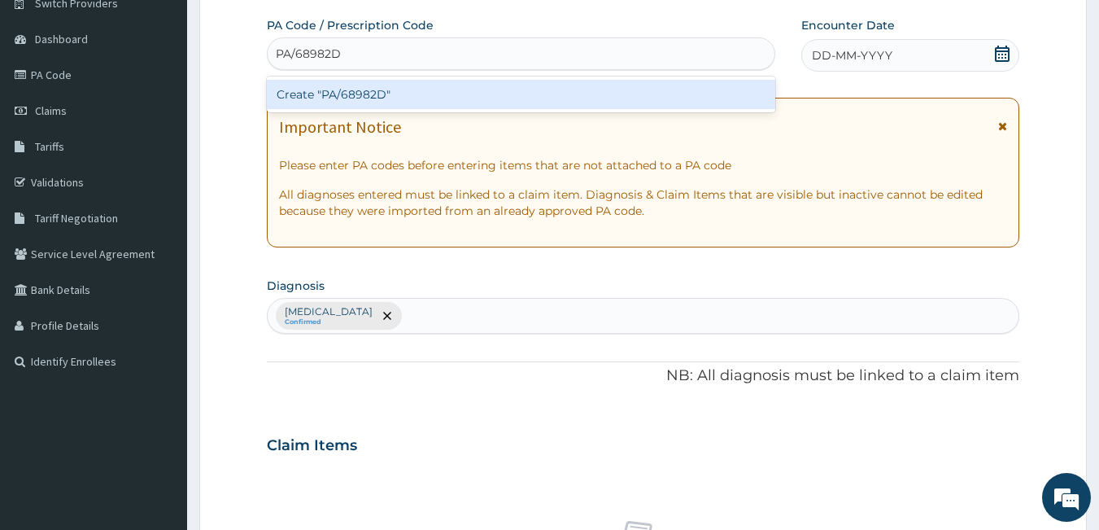
type input "PA/68982D"
click at [1069, 212] on form "Step 2 of 2 PA Code / Prescription Code option Create "PA/68982D" focused, 1 of…" at bounding box center [643, 464] width 888 height 1033
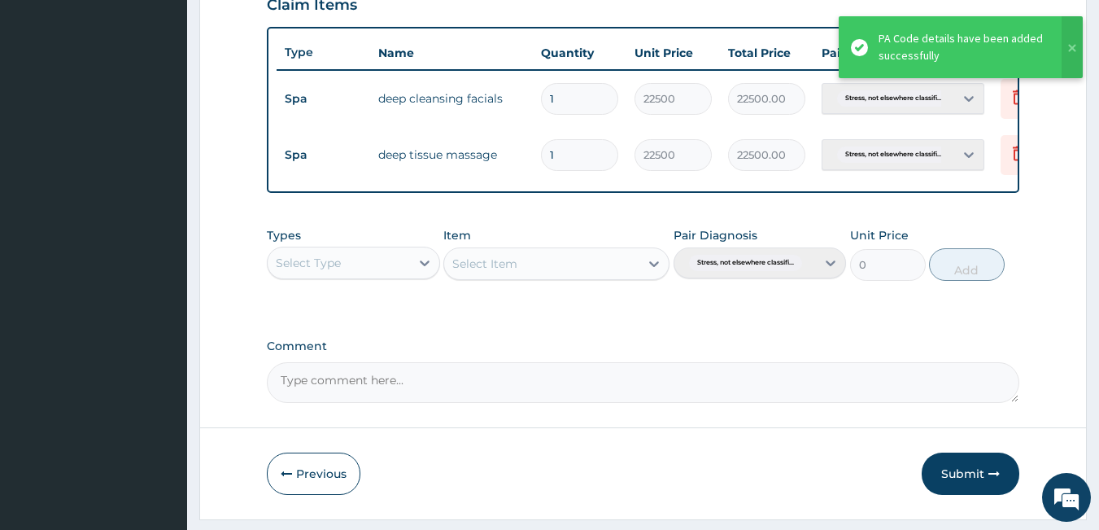
scroll to position [635, 0]
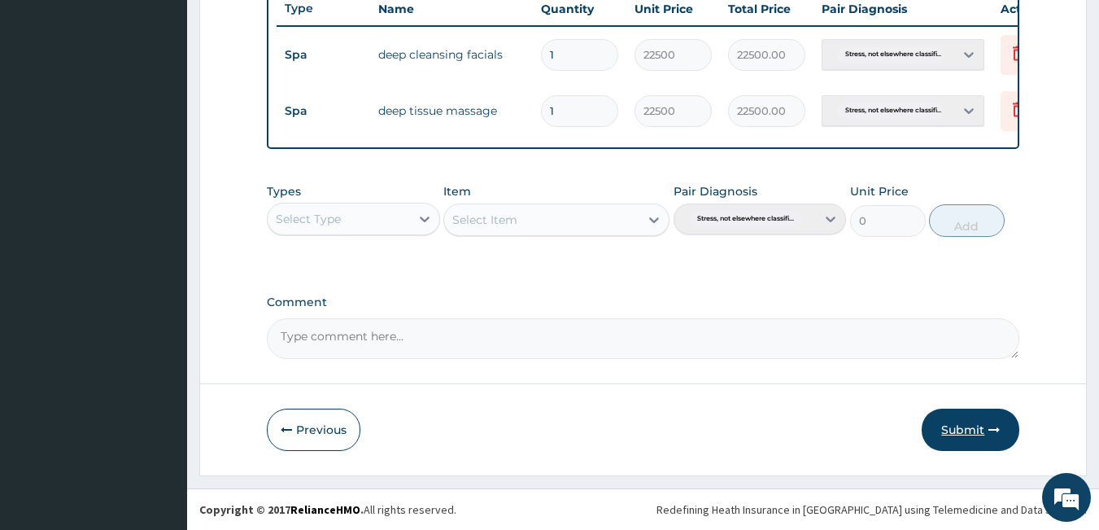
click at [975, 435] on button "Submit" at bounding box center [971, 429] width 98 height 42
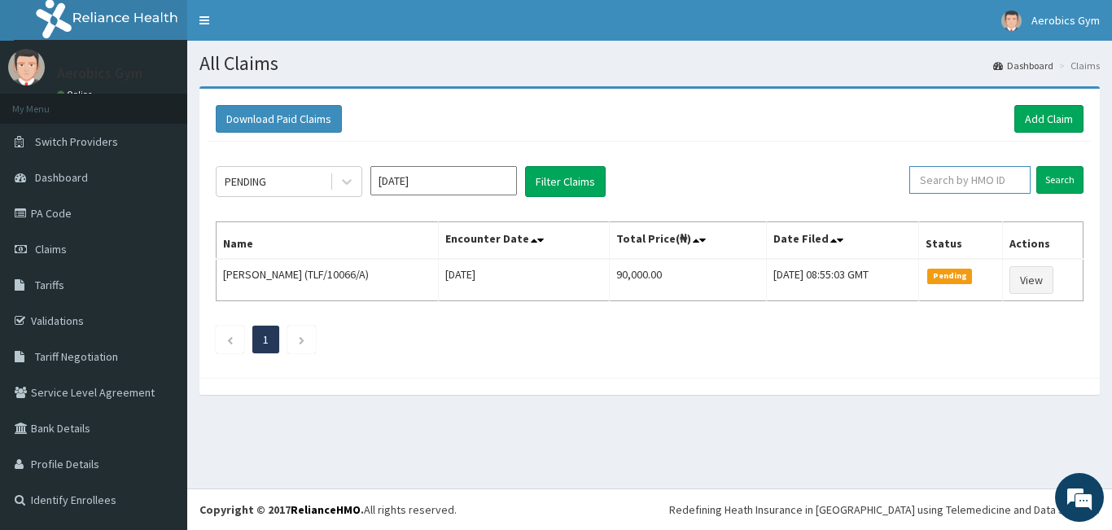
click at [948, 177] on input "text" at bounding box center [969, 180] width 121 height 28
click at [956, 186] on input "text" at bounding box center [969, 180] width 121 height 28
paste input "TLF/10066/A"
click at [1051, 183] on input "Search" at bounding box center [1059, 180] width 47 height 28
click at [970, 181] on input "TLF/10066/A" at bounding box center [943, 180] width 109 height 28
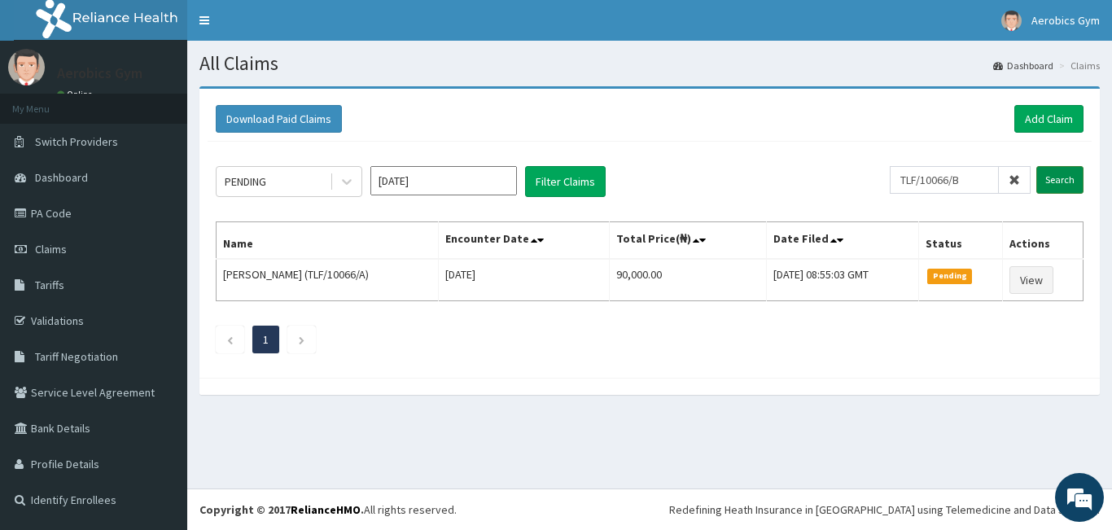
click at [1042, 180] on input "Search" at bounding box center [1059, 180] width 47 height 28
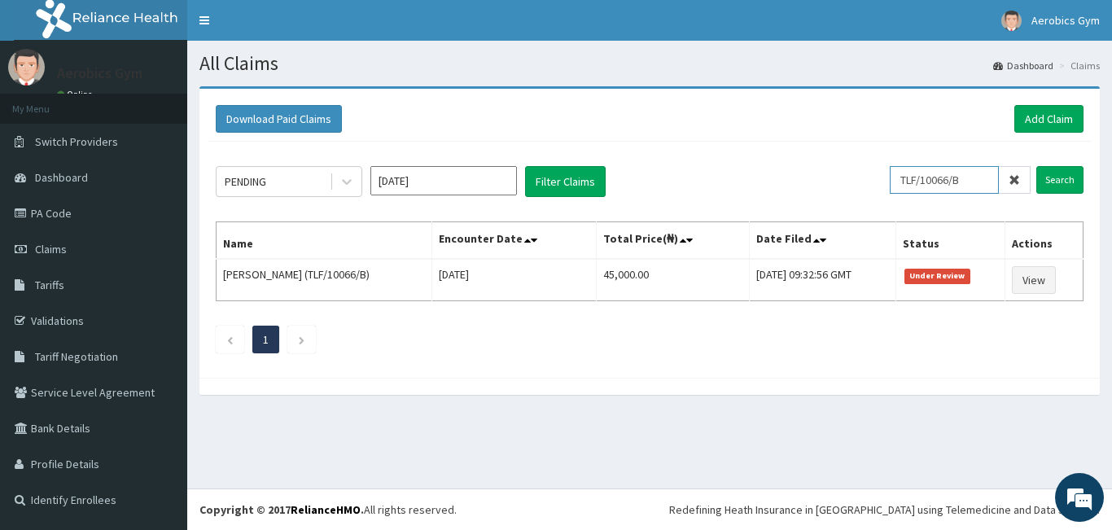
click at [972, 180] on input "TLF/10066/B" at bounding box center [943, 180] width 109 height 28
click at [1061, 178] on input "Search" at bounding box center [1059, 180] width 47 height 28
click at [976, 180] on input "TLF/10066/C" at bounding box center [943, 180] width 109 height 28
click at [1063, 179] on input "Search" at bounding box center [1059, 180] width 47 height 28
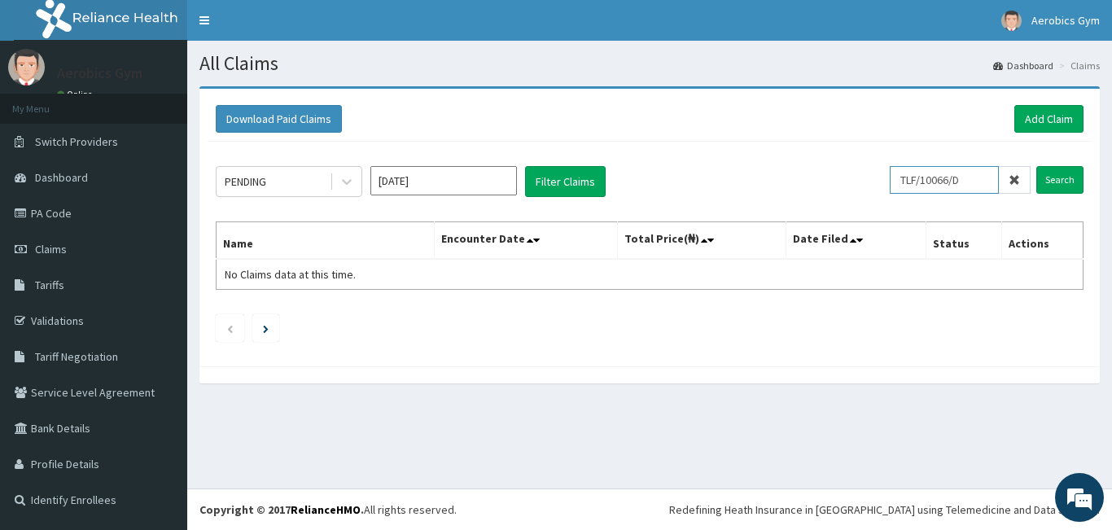
click at [975, 177] on input "TLF/10066/D" at bounding box center [943, 180] width 109 height 28
click at [1064, 175] on input "Search" at bounding box center [1059, 180] width 47 height 28
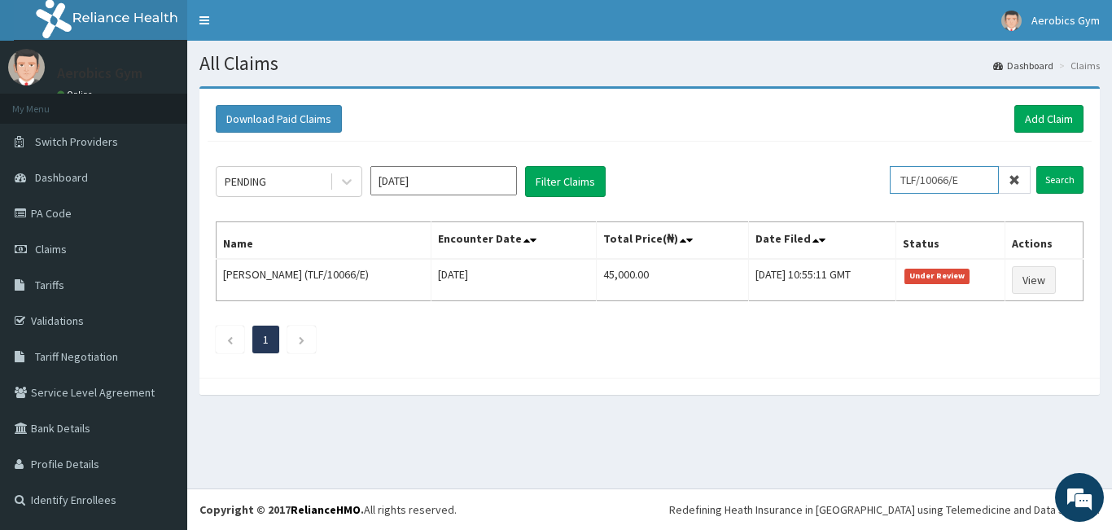
click at [976, 180] on input "TLF/10066/E" at bounding box center [943, 180] width 109 height 28
click at [1046, 179] on input "Search" at bounding box center [1059, 180] width 47 height 28
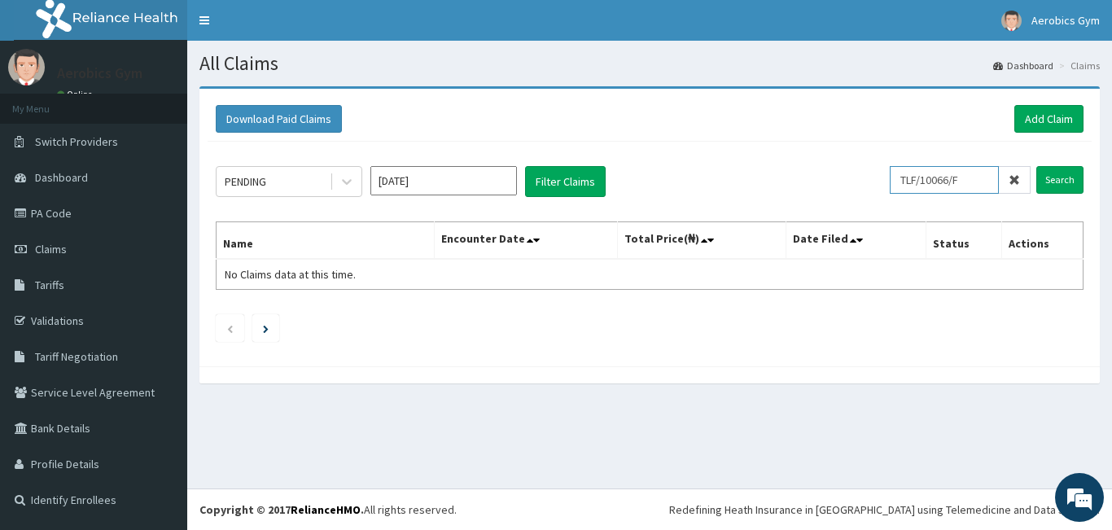
click at [979, 179] on input "TLF/10066/F" at bounding box center [943, 180] width 109 height 28
type input "TLF/10066/G"
click at [1049, 177] on input "Search" at bounding box center [1059, 180] width 47 height 28
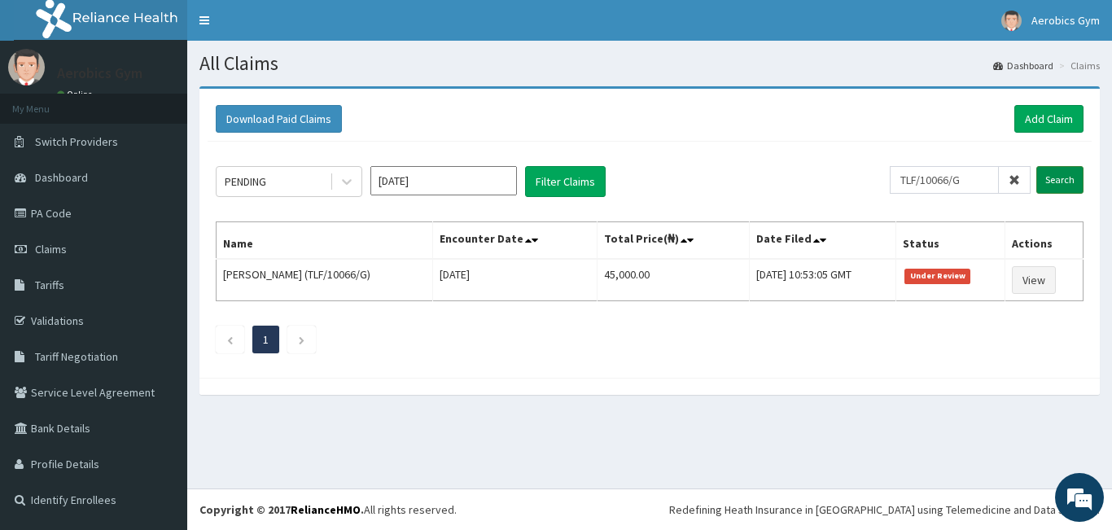
click at [1051, 179] on input "Search" at bounding box center [1059, 180] width 47 height 28
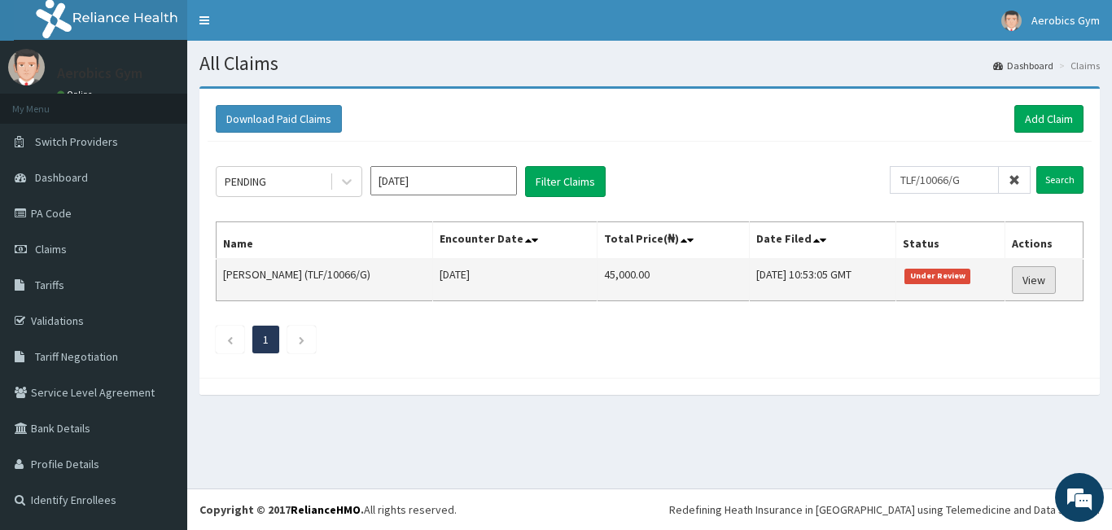
click at [1042, 282] on link "View" at bounding box center [1033, 280] width 44 height 28
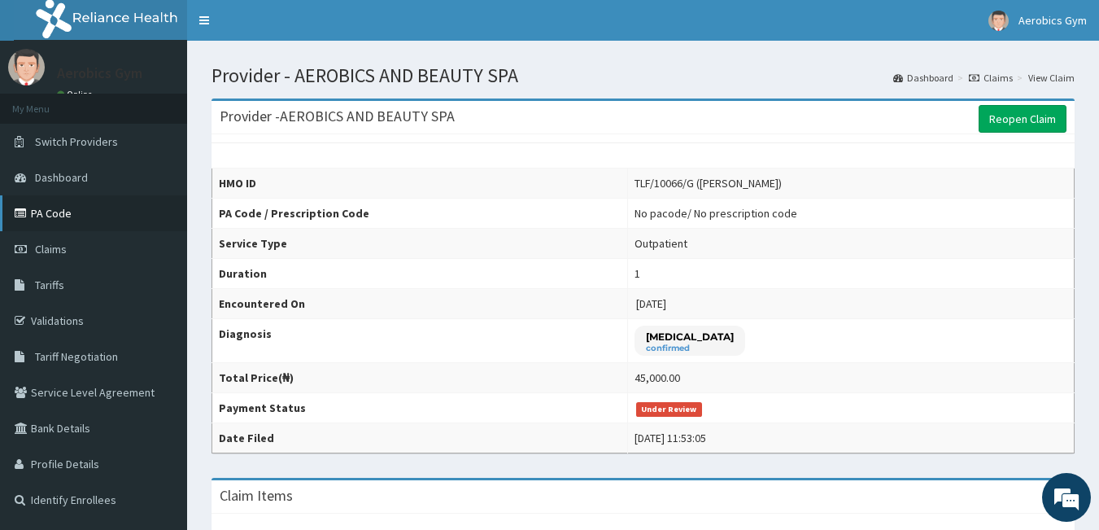
click at [68, 206] on link "PA Code" at bounding box center [93, 213] width 187 height 36
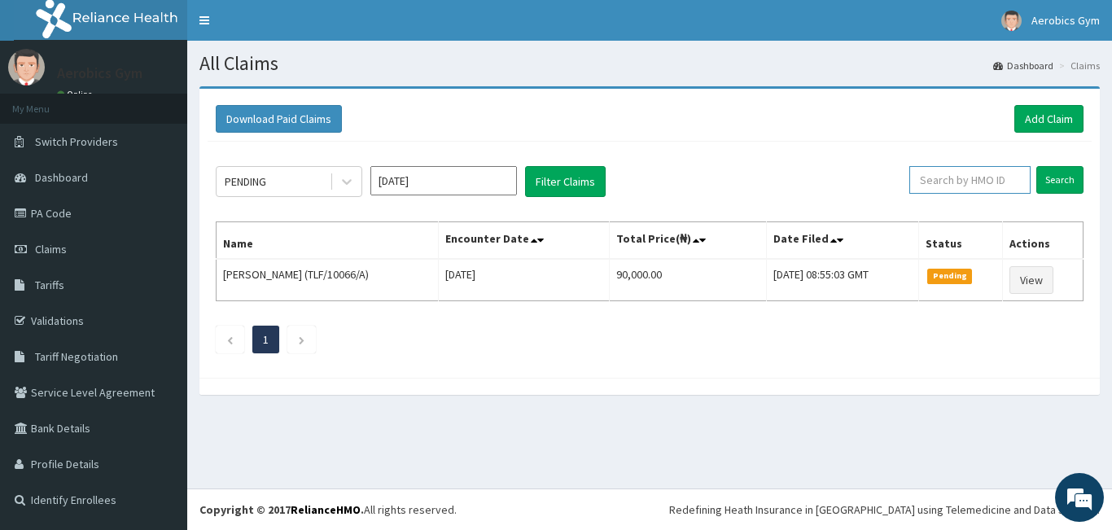
click at [948, 177] on input "text" at bounding box center [969, 180] width 121 height 28
paste input "TLF/10066/G"
click at [1059, 180] on input "Search" at bounding box center [1059, 180] width 47 height 28
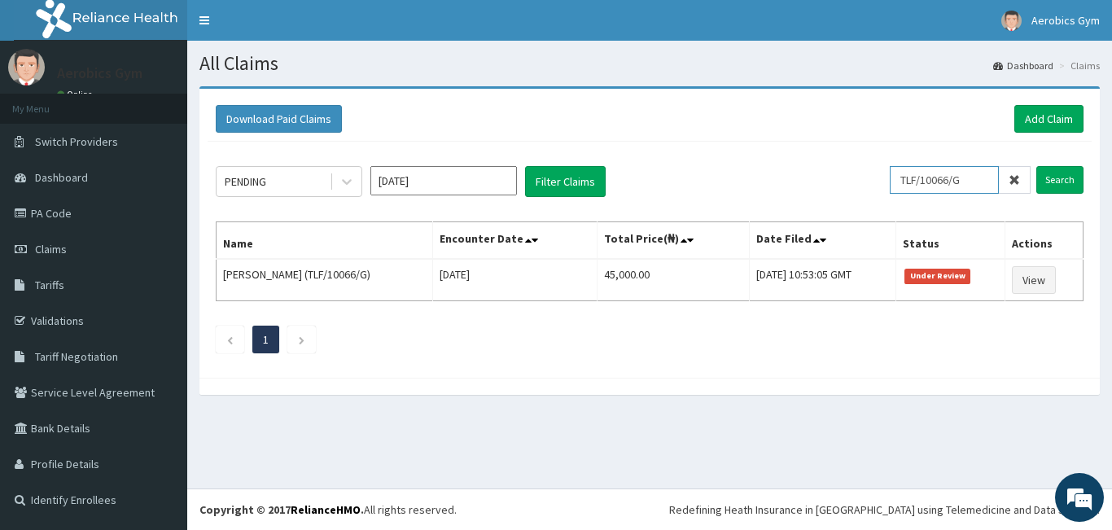
click at [974, 186] on input "TLF/10066/G" at bounding box center [943, 180] width 109 height 28
type input "TLF/10066/A"
click at [1064, 183] on input "Search" at bounding box center [1059, 180] width 47 height 28
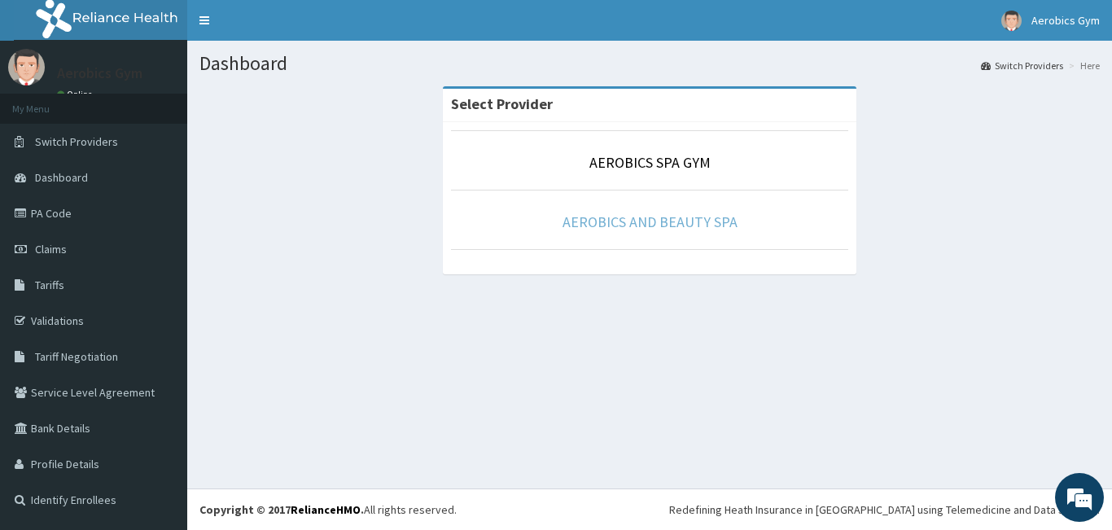
click at [638, 221] on link "AEROBICS AND BEAUTY SPA" at bounding box center [649, 221] width 175 height 19
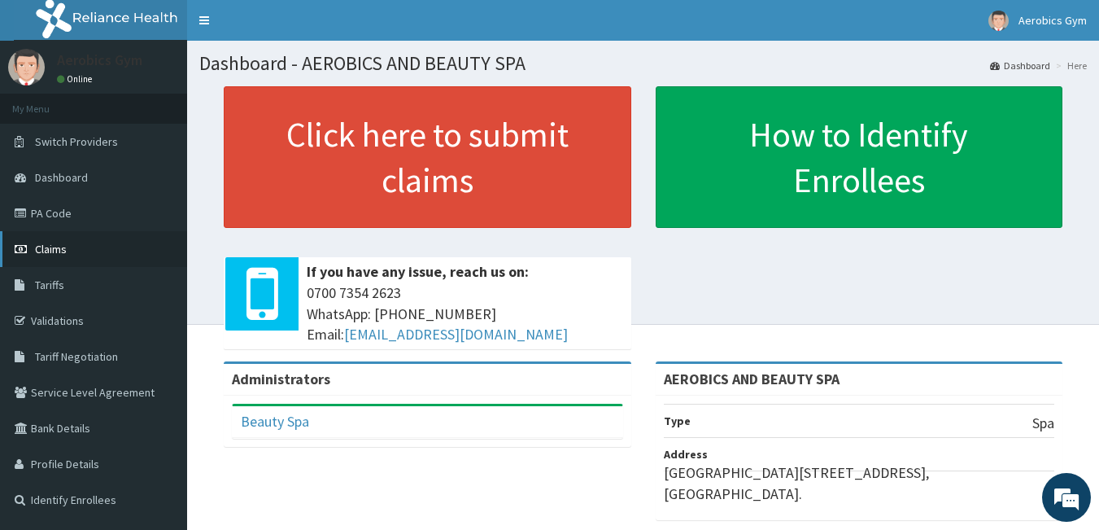
click at [63, 249] on span "Claims" at bounding box center [51, 249] width 32 height 15
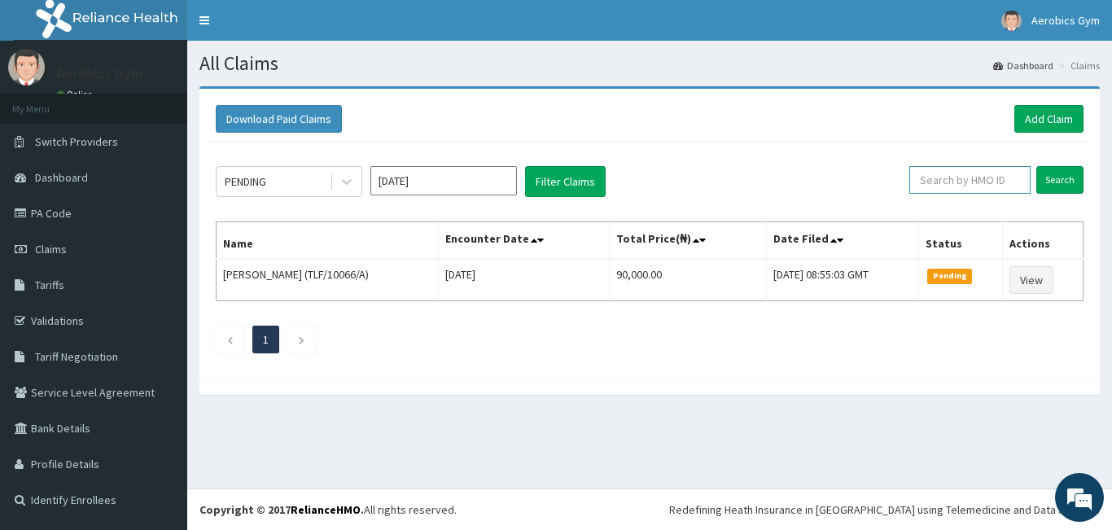
click at [949, 181] on input "text" at bounding box center [969, 180] width 121 height 28
click at [1068, 178] on input "Search" at bounding box center [1059, 180] width 47 height 28
click at [971, 175] on input "TLF/10066/A" at bounding box center [943, 180] width 109 height 28
click at [1056, 177] on input "Search" at bounding box center [1059, 180] width 47 height 28
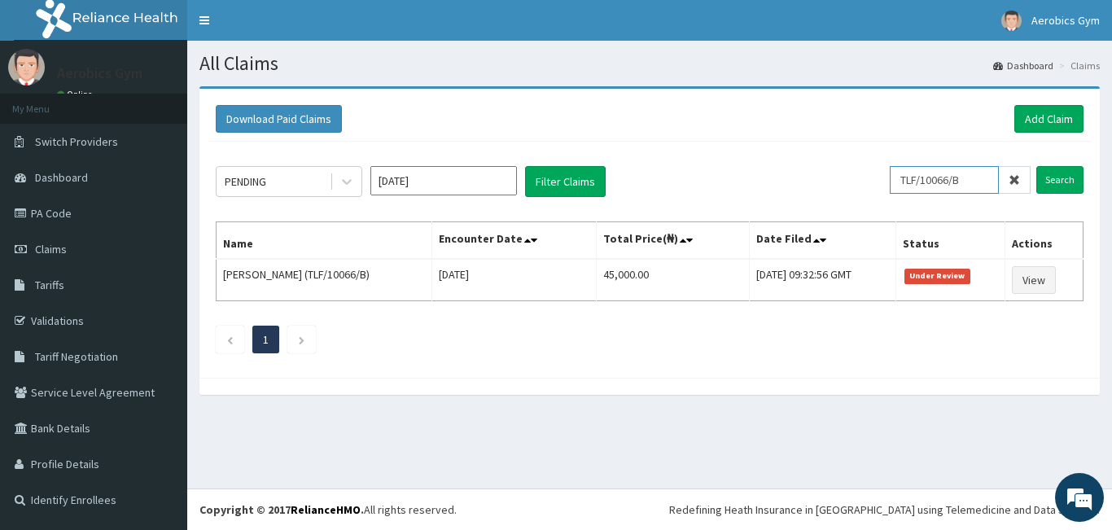
click at [972, 178] on input "TLF/10066/B" at bounding box center [943, 180] width 109 height 28
click at [1042, 177] on input "Search" at bounding box center [1059, 180] width 47 height 28
click at [974, 181] on input "TLF/10066/C" at bounding box center [943, 180] width 109 height 28
click at [1050, 182] on input "Search" at bounding box center [1059, 180] width 47 height 28
click at [975, 177] on input "TLF/10066/E" at bounding box center [943, 180] width 109 height 28
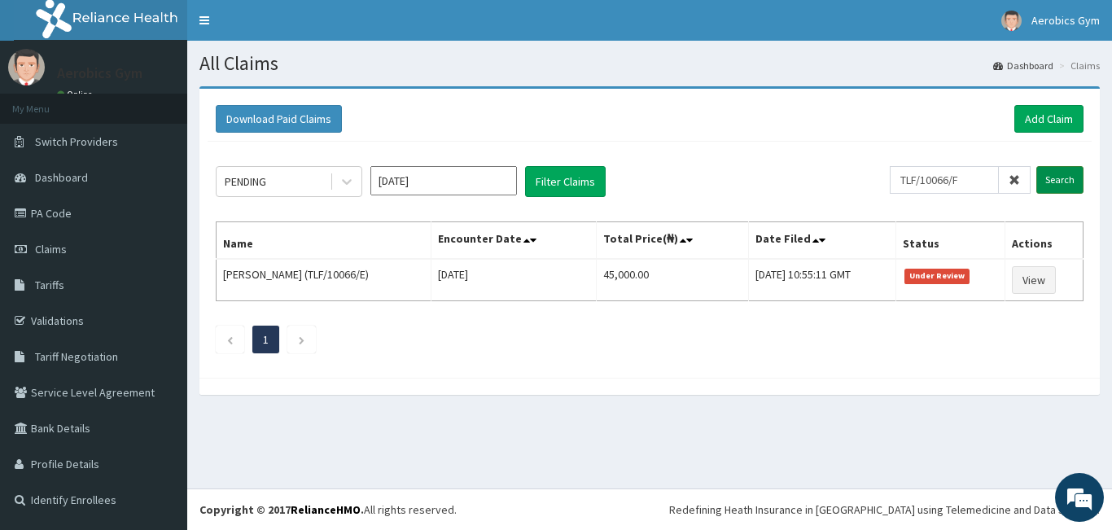
click at [1068, 179] on input "Search" at bounding box center [1059, 180] width 47 height 28
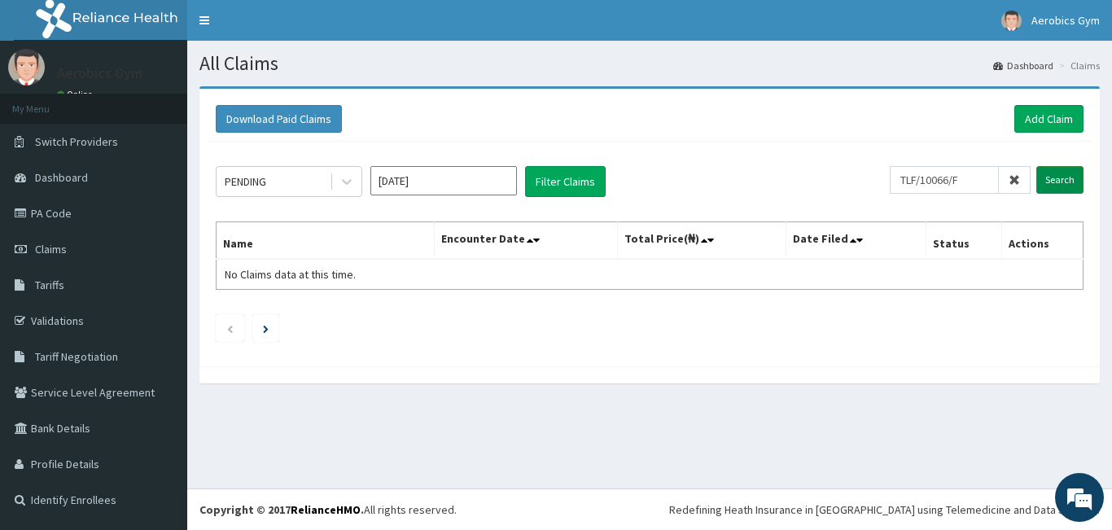
click at [1068, 179] on input "Search" at bounding box center [1059, 180] width 47 height 28
click at [983, 173] on input "TLF/10066/F" at bounding box center [943, 180] width 109 height 28
type input "TLF/10066/G"
click at [1048, 179] on input "Search" at bounding box center [1059, 180] width 47 height 28
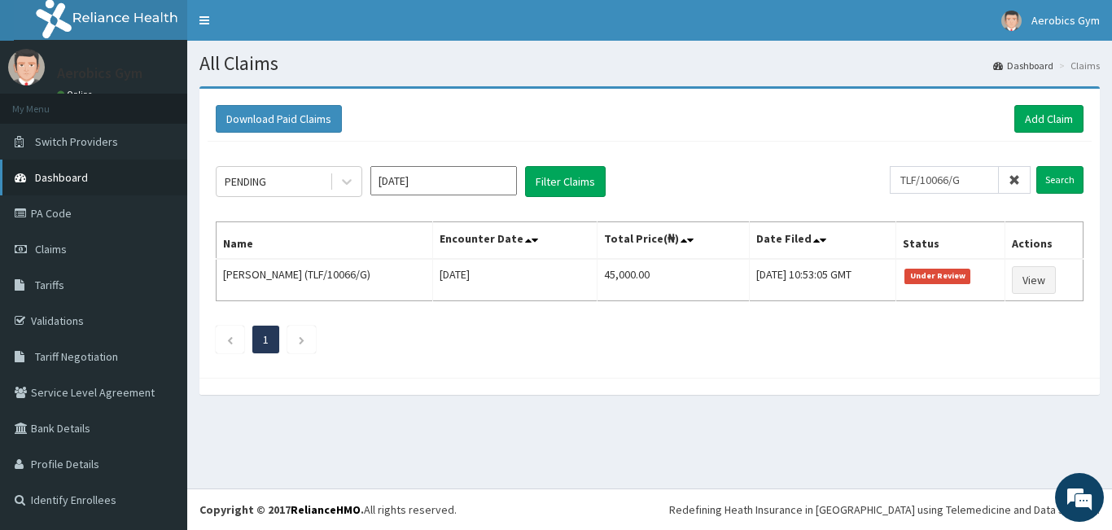
click at [94, 168] on link "Dashboard" at bounding box center [93, 177] width 187 height 36
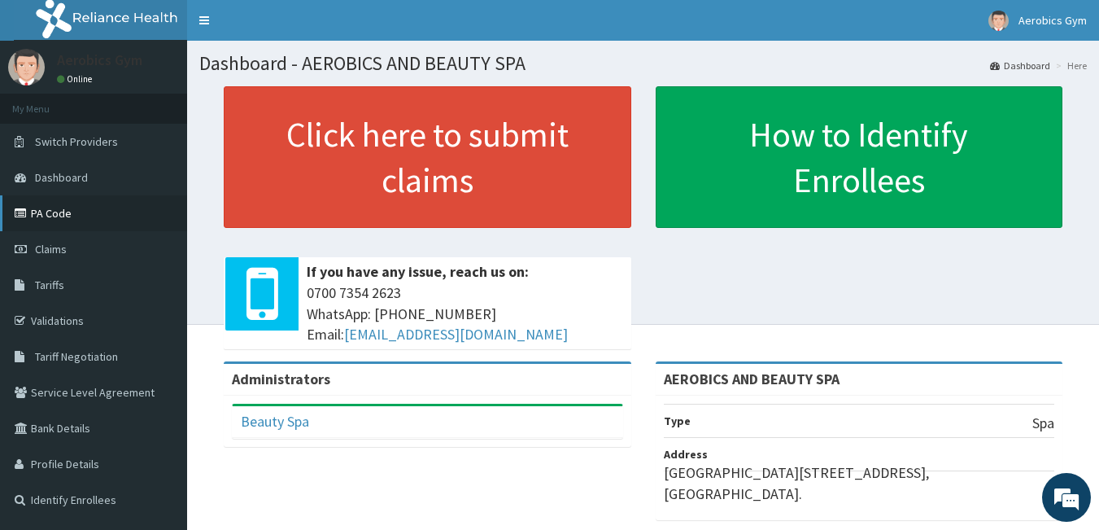
click at [69, 212] on link "PA Code" at bounding box center [93, 213] width 187 height 36
